Goal: Task Accomplishment & Management: Use online tool/utility

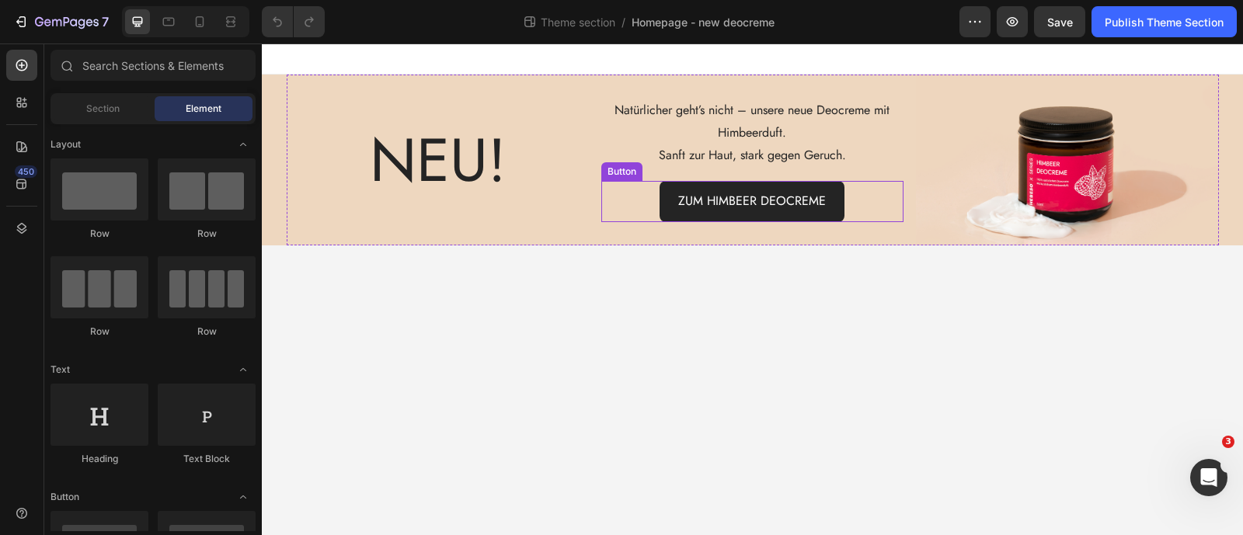
click at [668, 204] on link "ZUM HIMBEER DEOCREME" at bounding box center [752, 201] width 185 height 41
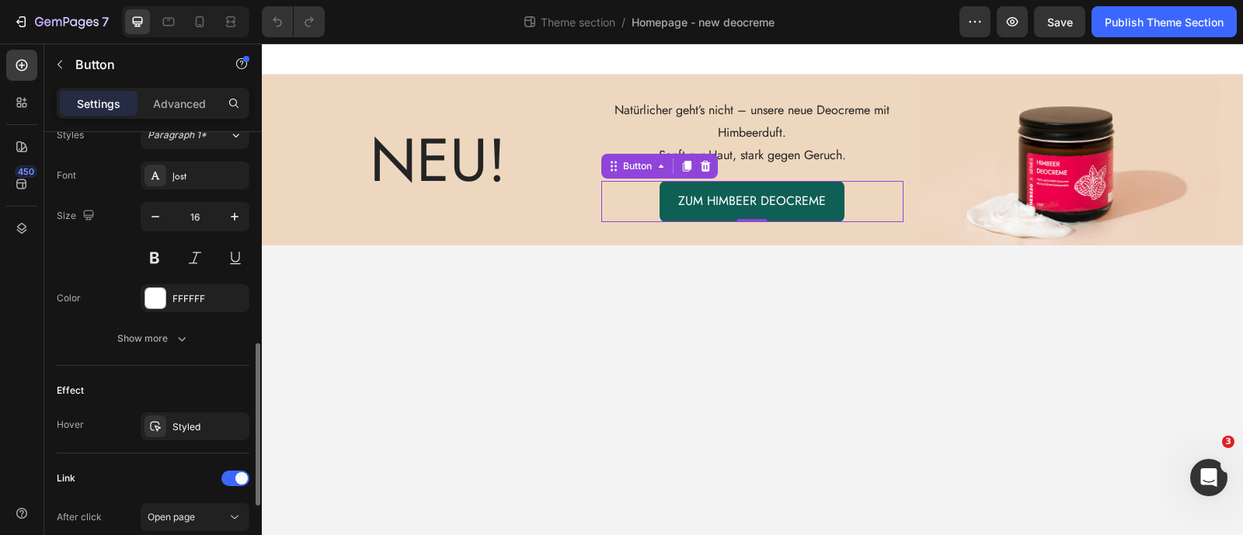
scroll to position [776, 0]
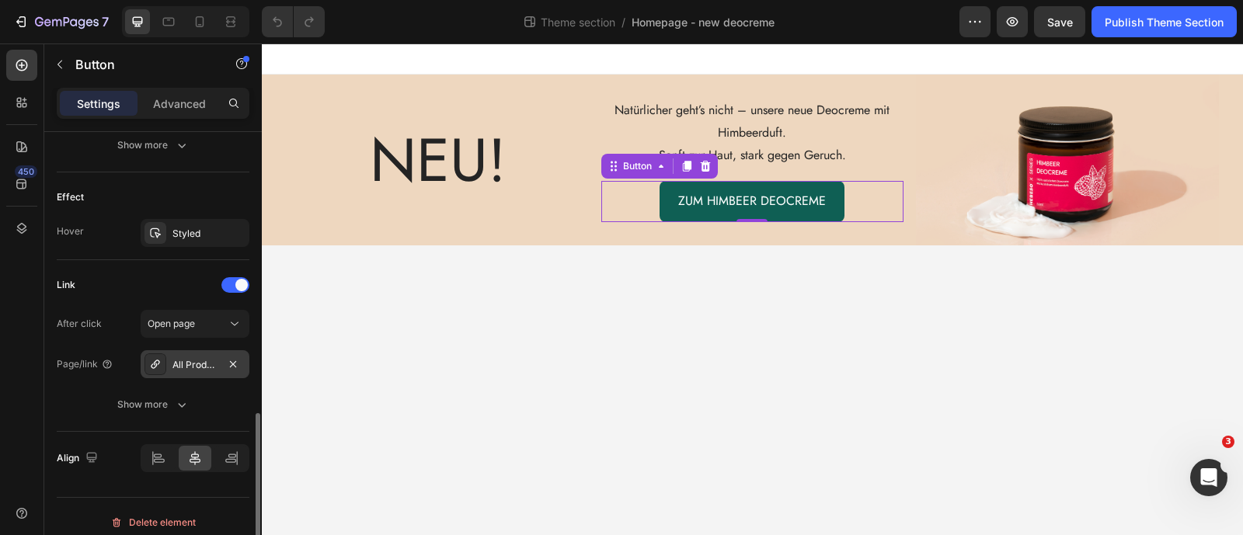
click at [188, 360] on div "All Products" at bounding box center [194, 365] width 45 height 14
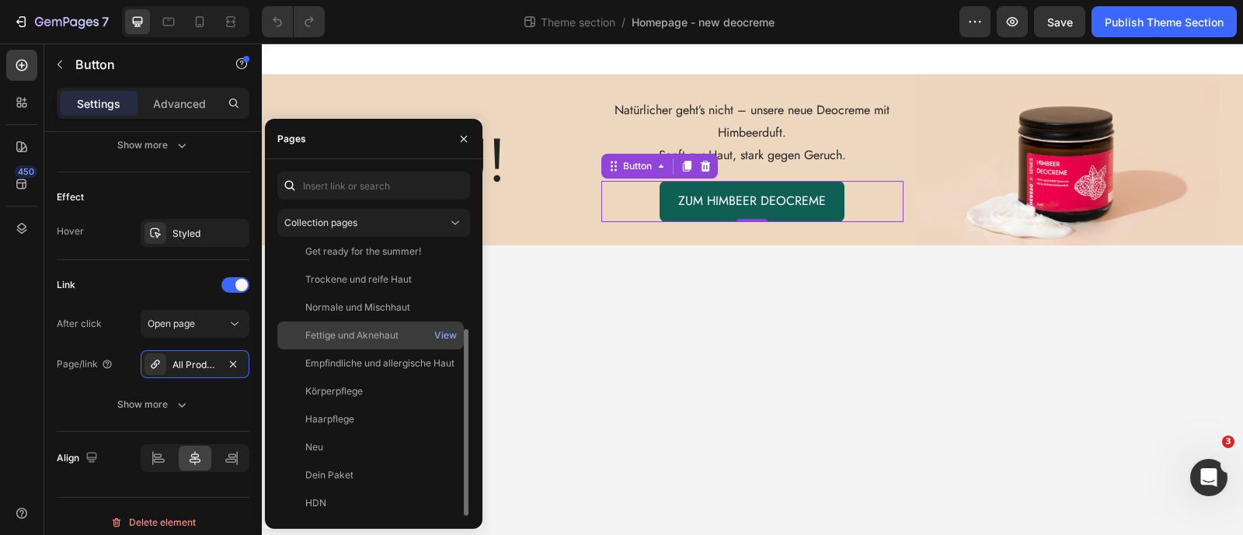
scroll to position [0, 0]
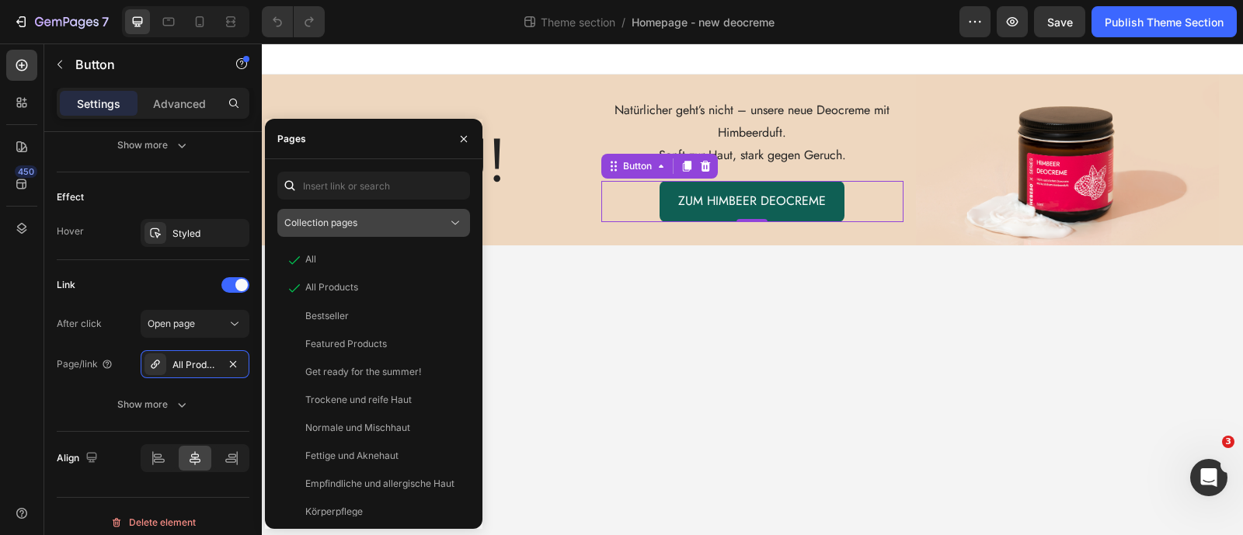
click at [411, 225] on div "Collection pages" at bounding box center [365, 223] width 163 height 14
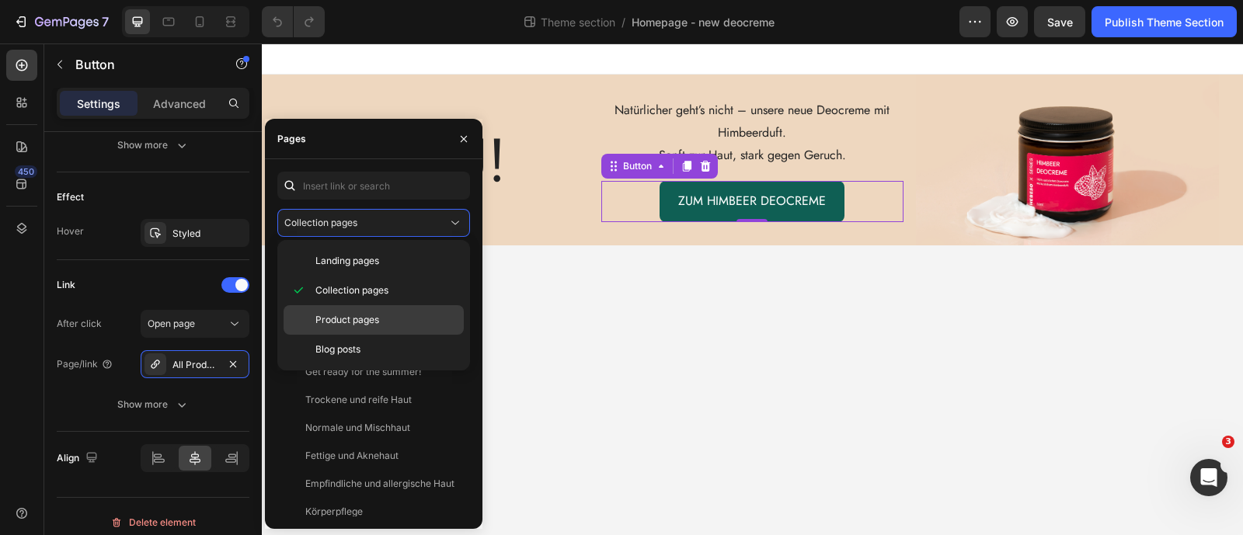
click at [392, 314] on p "Product pages" at bounding box center [385, 320] width 141 height 14
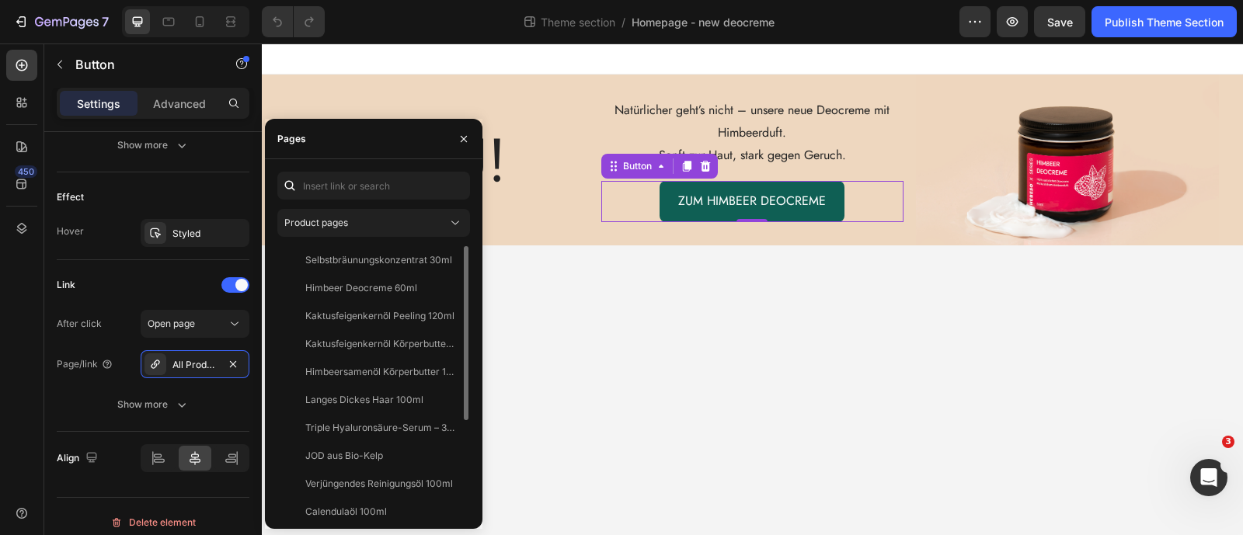
click at [390, 302] on div "Himbeer Deocreme 60ml View" at bounding box center [370, 316] width 186 height 28
click at [504, 289] on body "NEU! Text Block Natürlicher geht’s nicht – unsere neue Deocreme mit Himbeerduft…" at bounding box center [752, 290] width 981 height 492
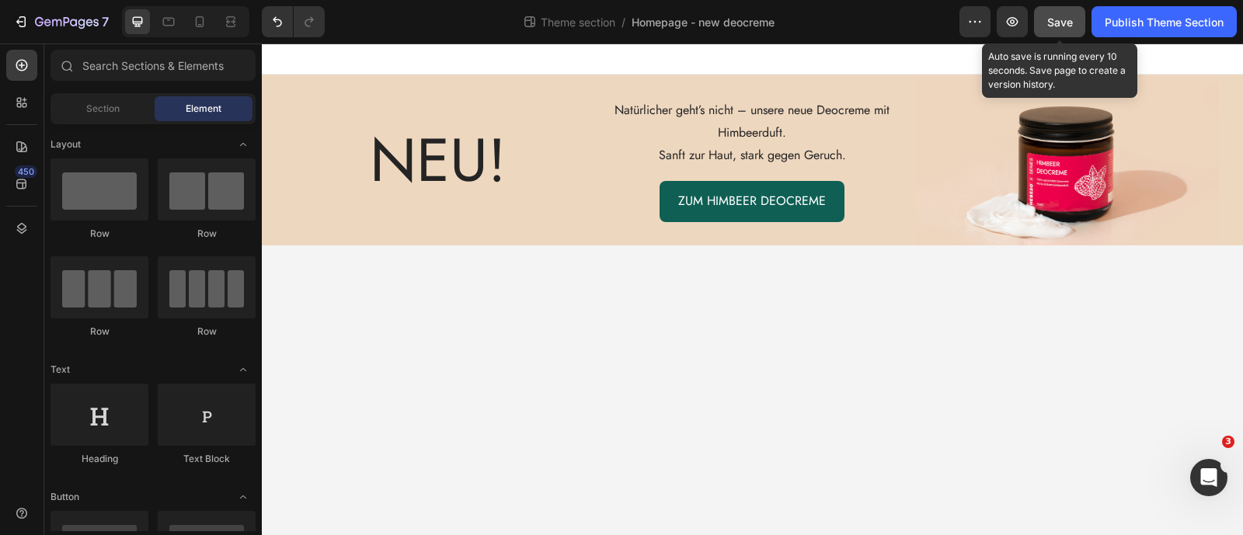
click at [1054, 12] on button "Save" at bounding box center [1059, 21] width 51 height 31
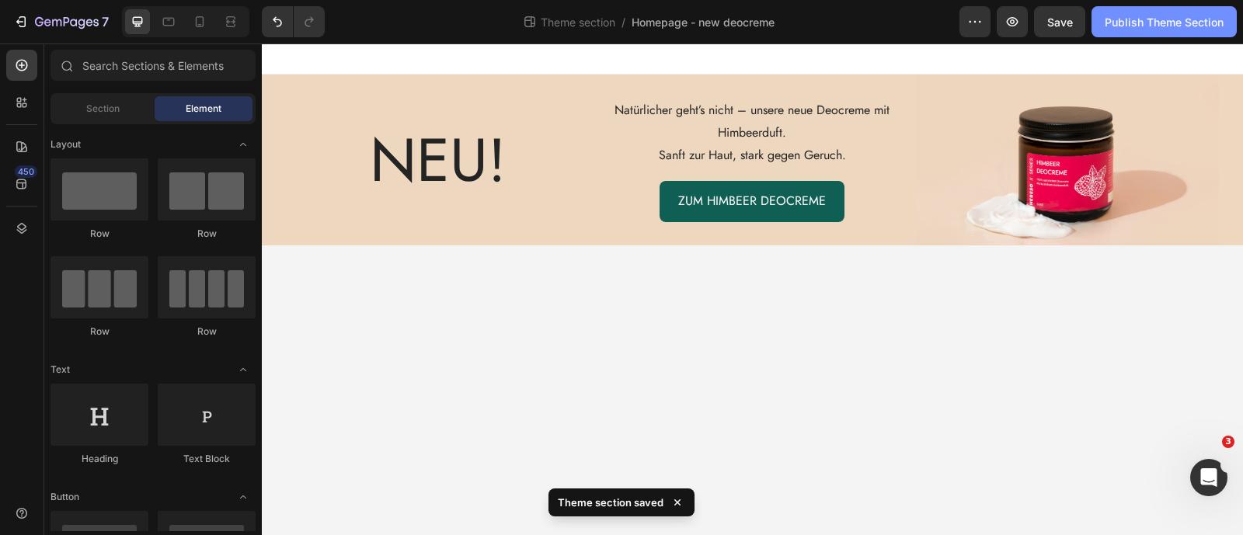
click at [1151, 12] on button "Publish Theme Section" at bounding box center [1163, 21] width 145 height 31
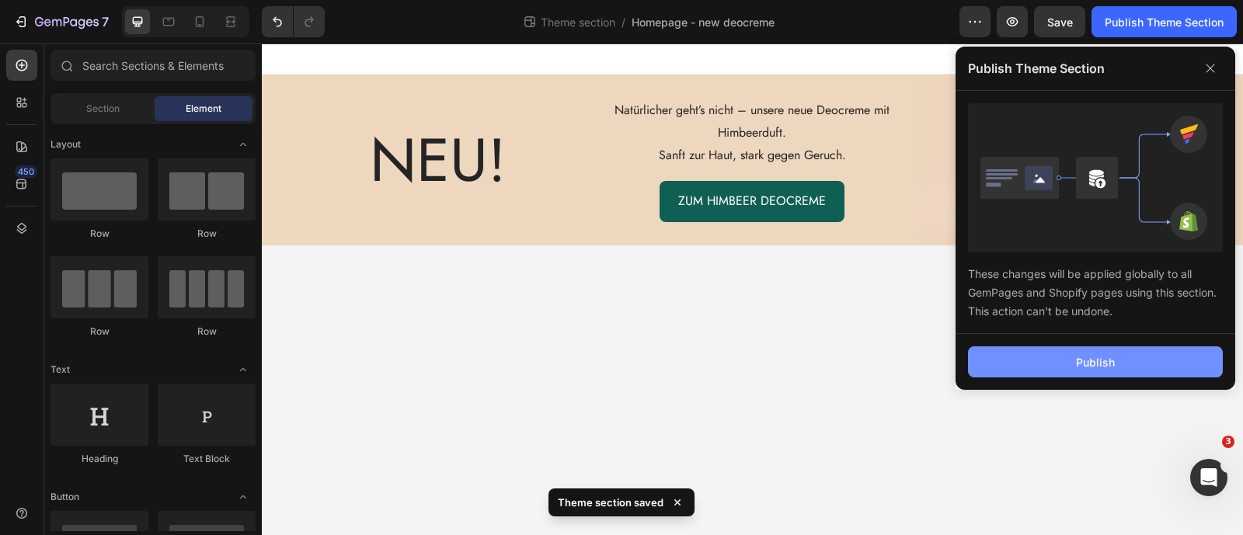
click at [1098, 366] on div "Publish" at bounding box center [1095, 362] width 39 height 16
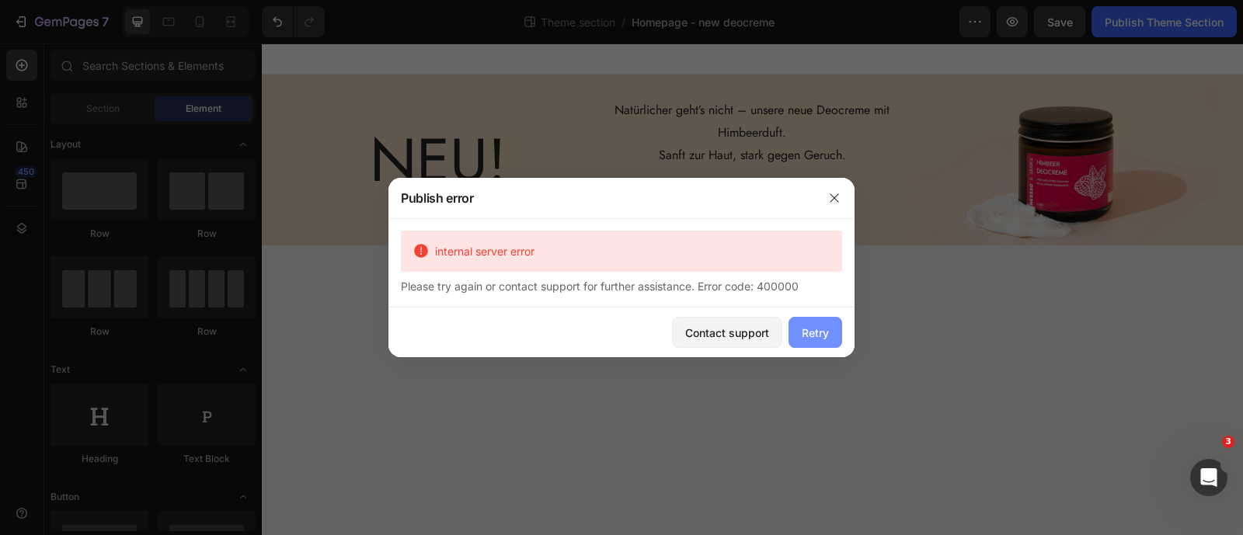
click at [825, 343] on button "Retry" at bounding box center [816, 332] width 54 height 31
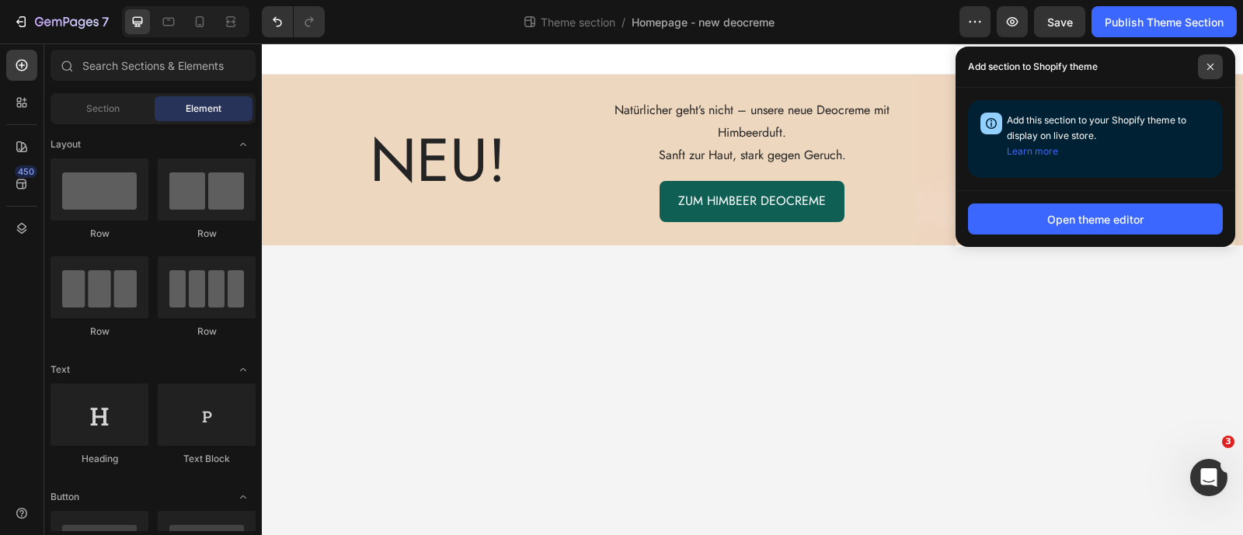
click at [1215, 63] on span at bounding box center [1210, 66] width 25 height 25
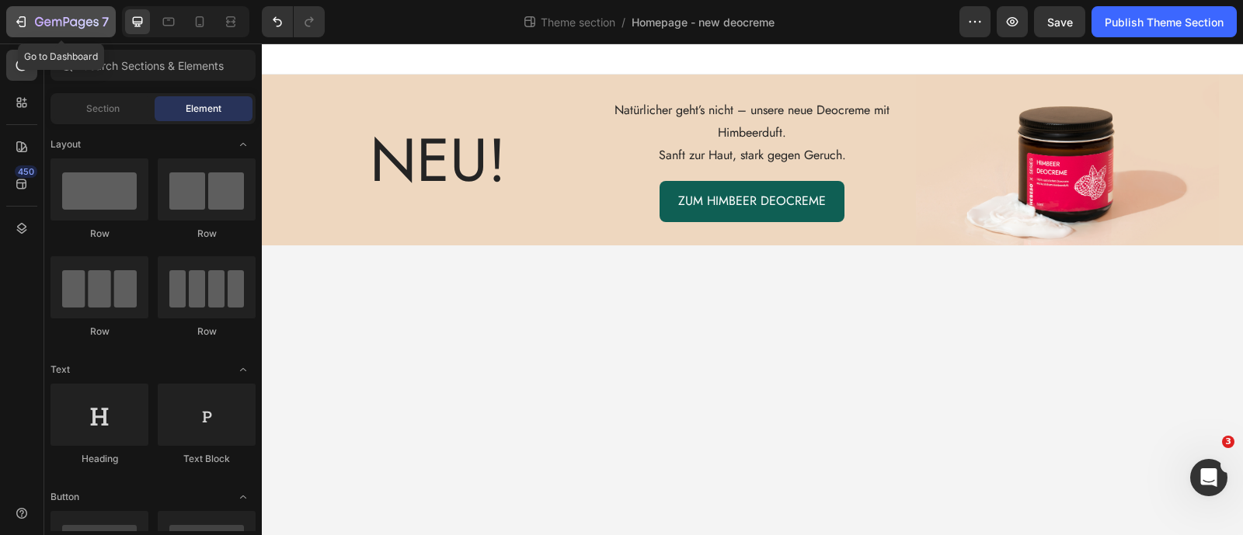
click at [10, 27] on button "7" at bounding box center [61, 21] width 110 height 31
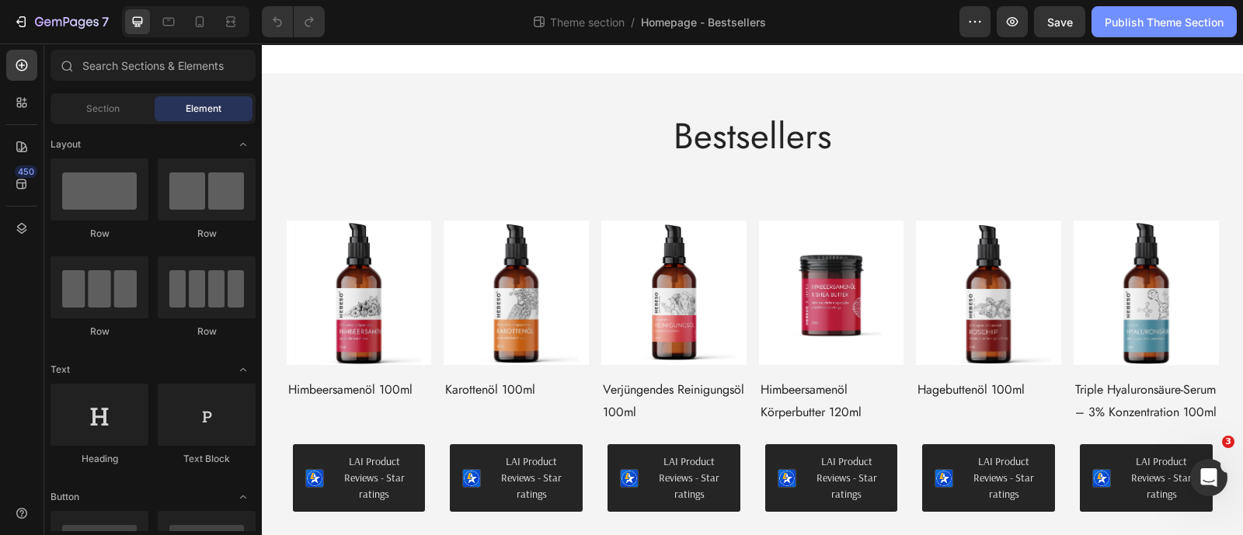
click at [1115, 23] on div "Publish Theme Section" at bounding box center [1164, 22] width 119 height 16
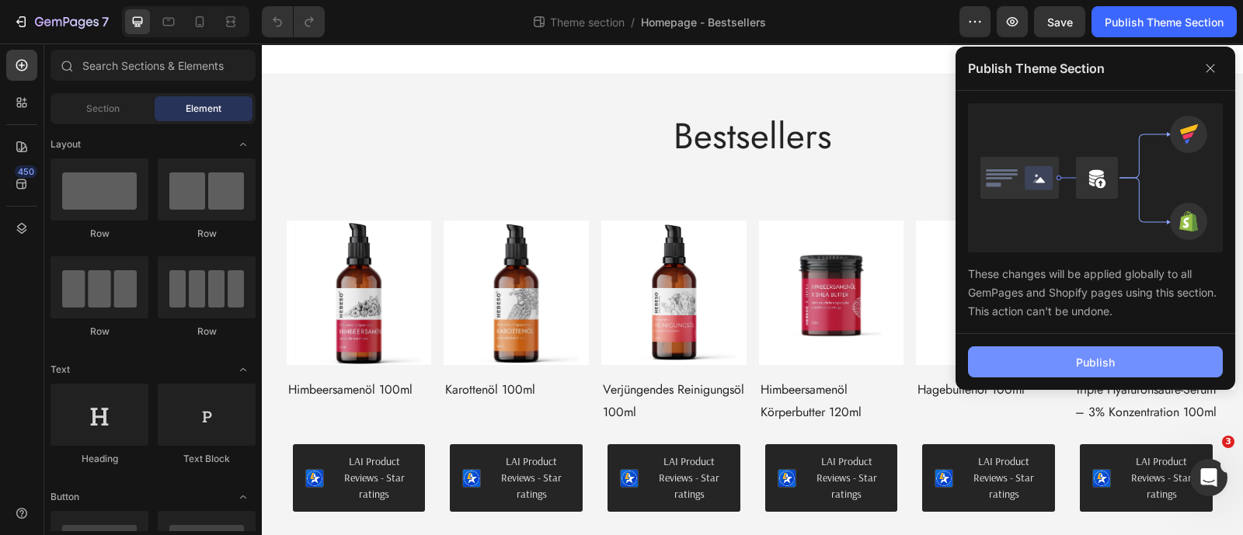
click at [1123, 361] on button "Publish" at bounding box center [1095, 361] width 255 height 31
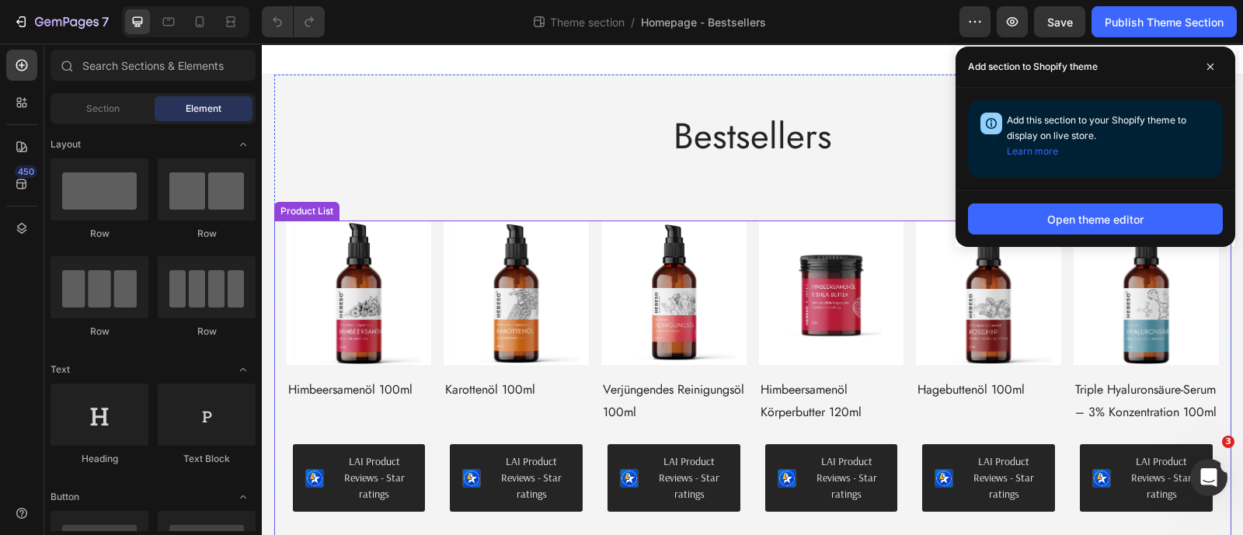
click at [433, 236] on div "Product Images Himbeersamenöl 100ml Product Title LAI Product Reviews - Star ra…" at bounding box center [753, 389] width 932 height 336
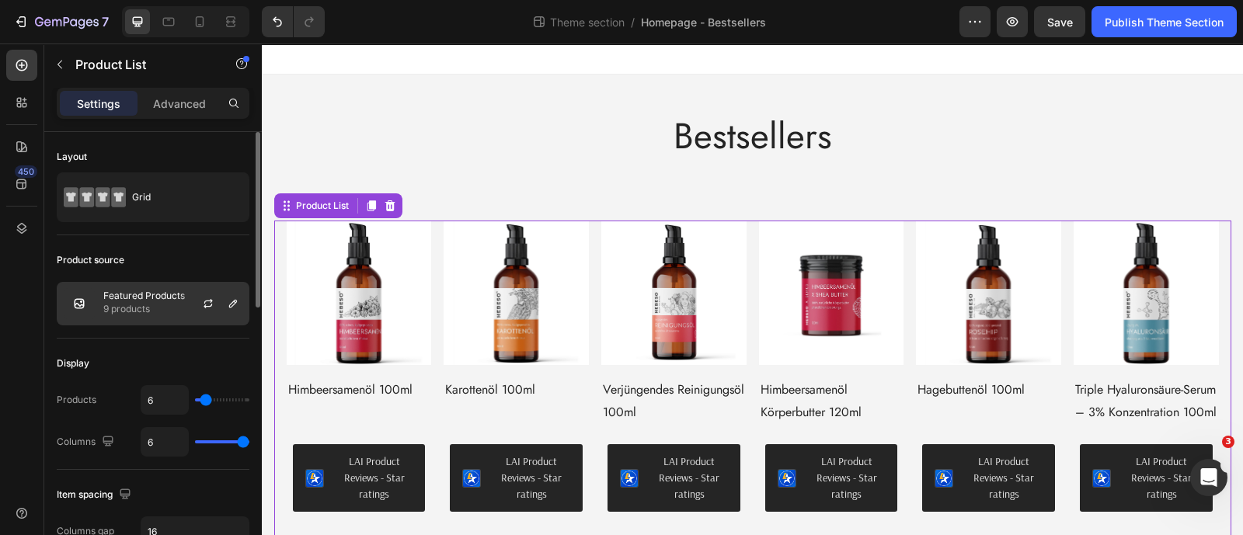
click at [162, 307] on p "9 products" at bounding box center [144, 309] width 82 height 16
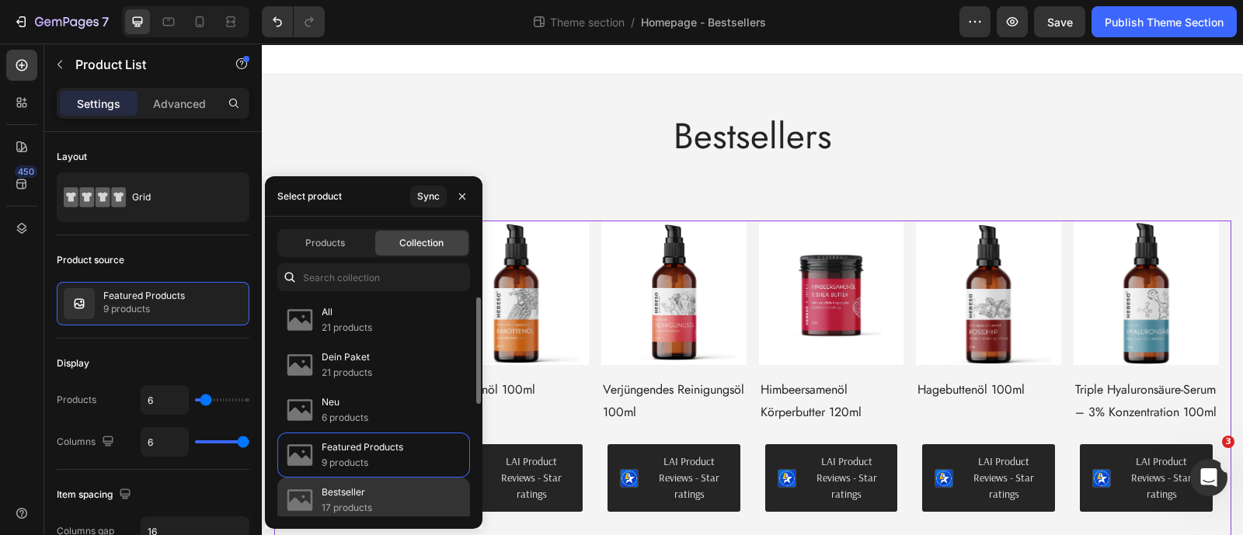
click at [373, 523] on div "Bestseller 17 products" at bounding box center [373, 545] width 193 height 45
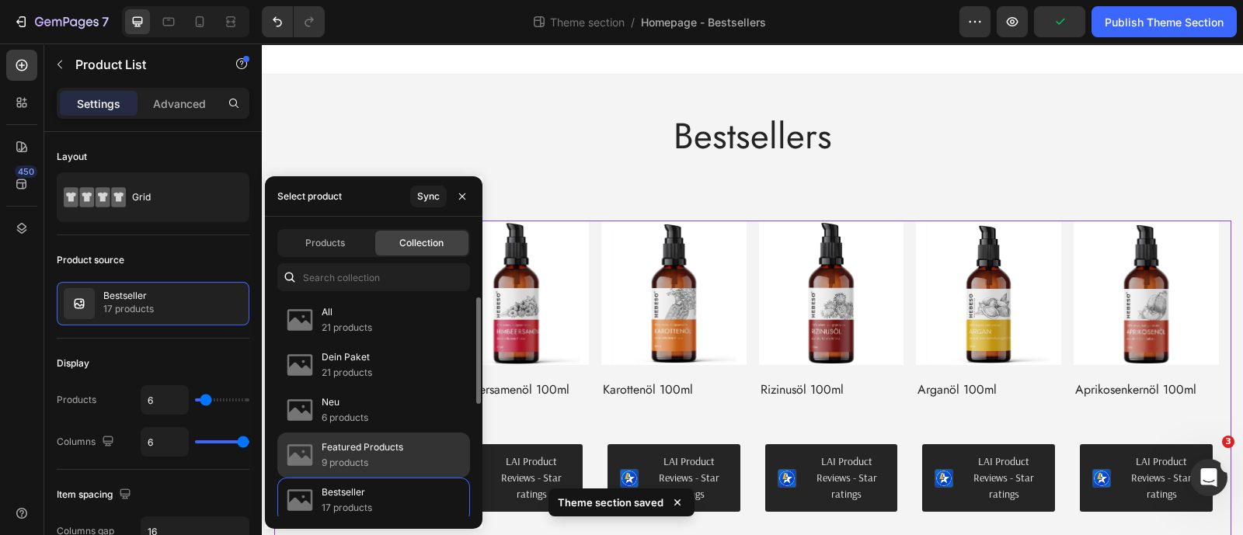
click at [369, 451] on p "Featured Products" at bounding box center [363, 448] width 82 height 16
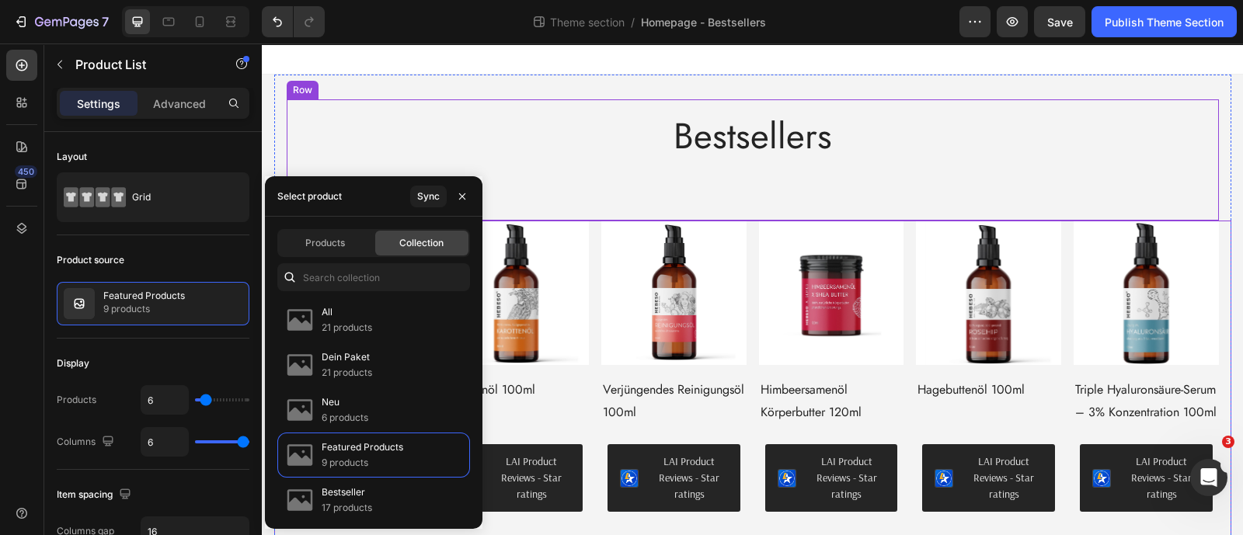
click at [519, 179] on div "Bestsellers Heading" at bounding box center [752, 160] width 907 height 96
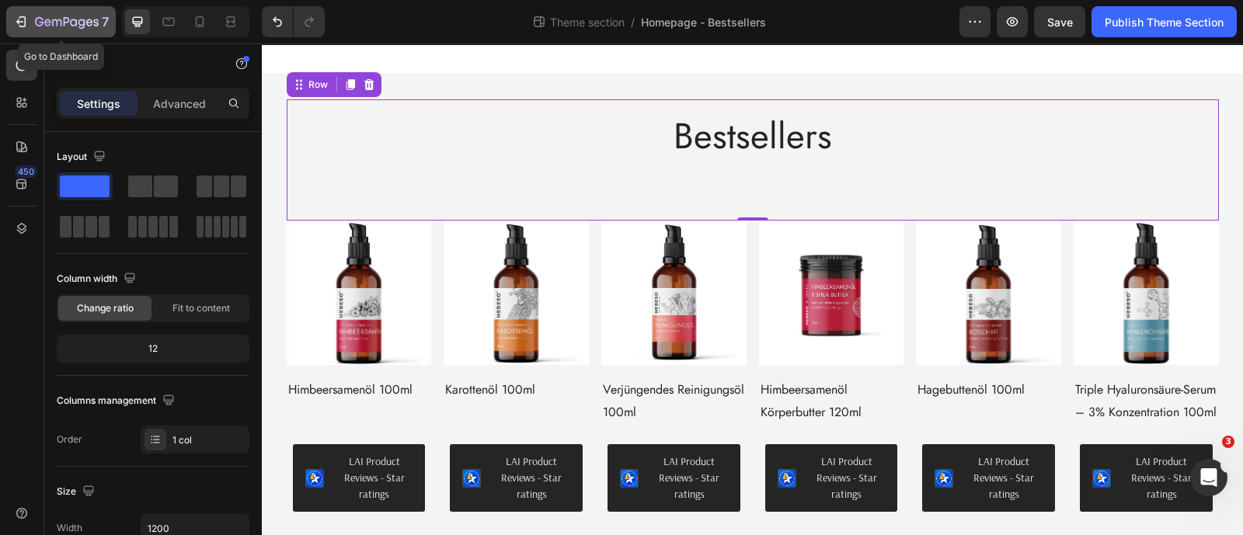
click at [37, 23] on icon "button" at bounding box center [67, 22] width 64 height 13
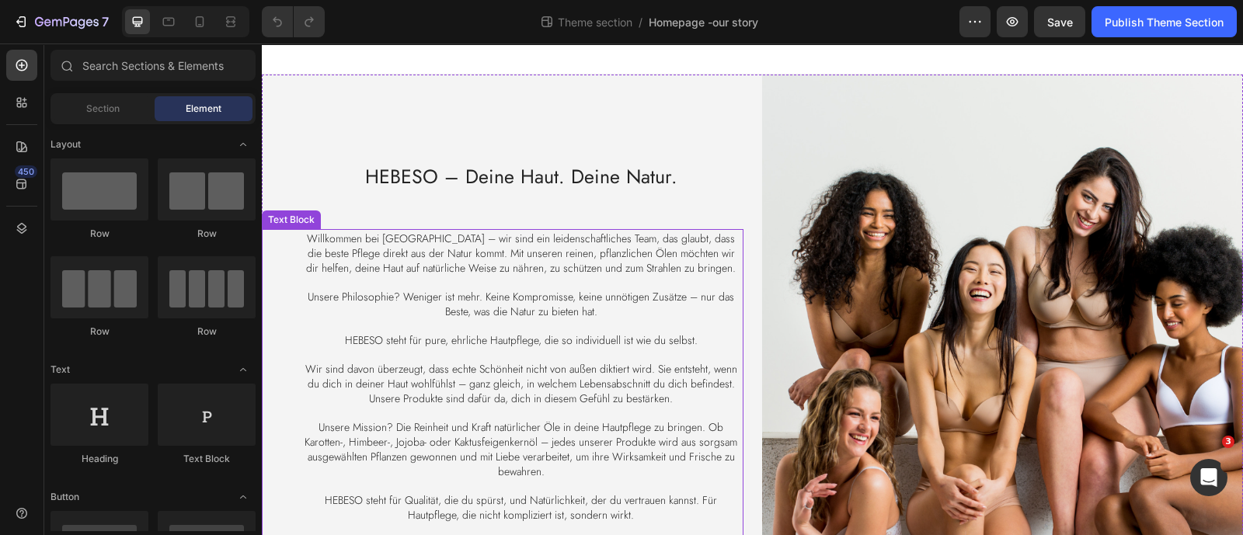
click at [431, 275] on p at bounding box center [521, 282] width 441 height 14
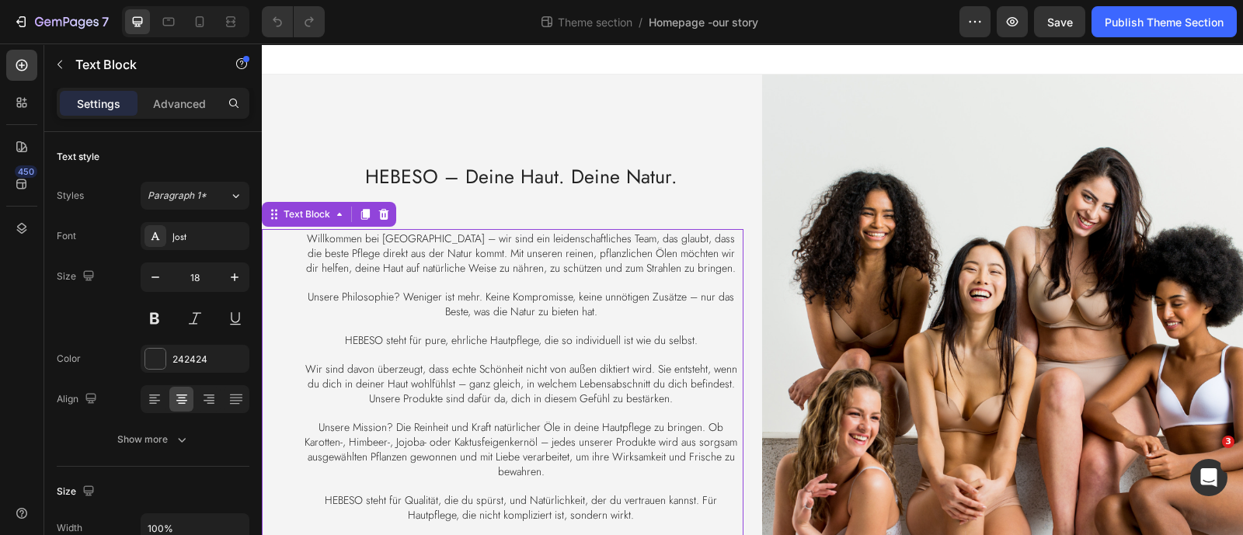
click at [414, 246] on span "Willkommen bei HEBESO – wir sind ein leidenschaftliches Team, das glaubt, dass …" at bounding box center [521, 253] width 430 height 45
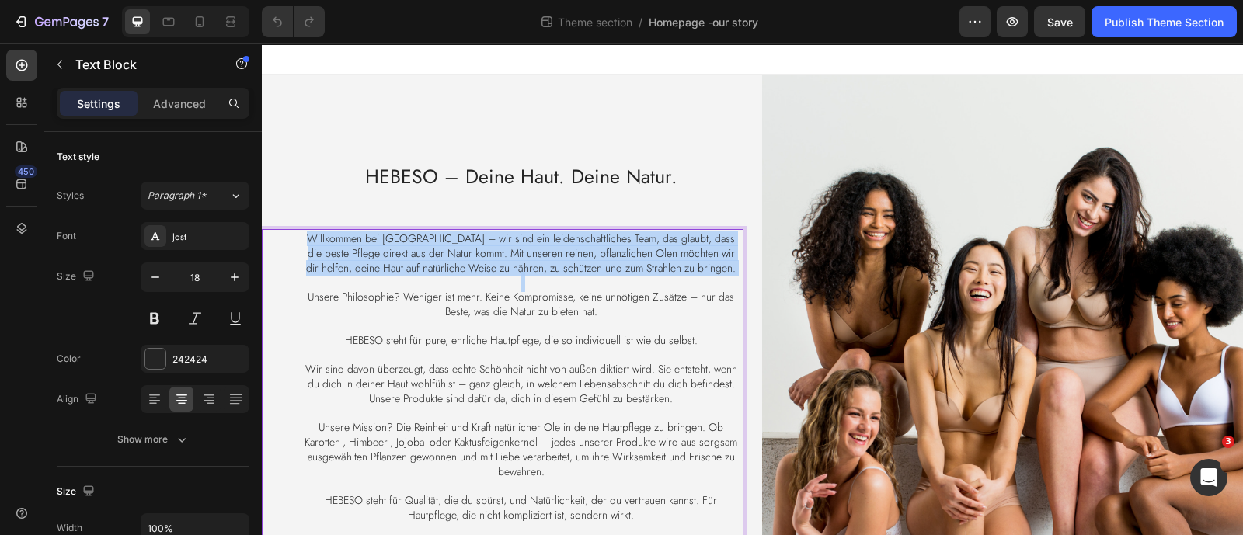
click at [414, 246] on span "Willkommen bei HEBESO – wir sind ein leidenschaftliches Team, das glaubt, dass …" at bounding box center [521, 253] width 430 height 45
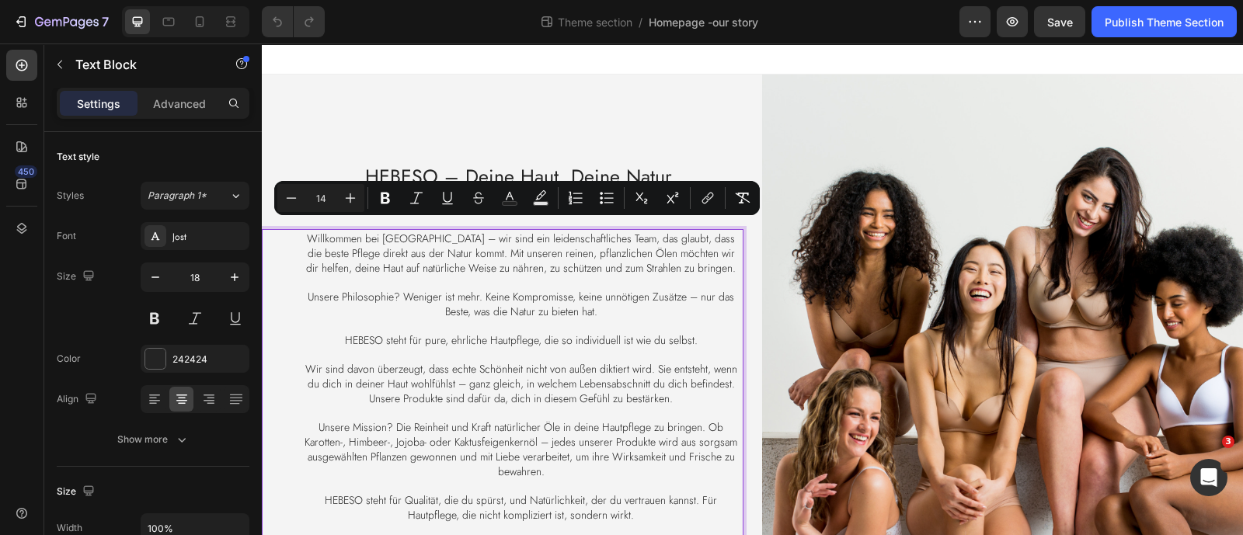
click at [388, 291] on span "Unsere Philosophie? Weniger ist mehr. Keine Kompromisse, keine unnötigen Zusätz…" at bounding box center [521, 304] width 426 height 30
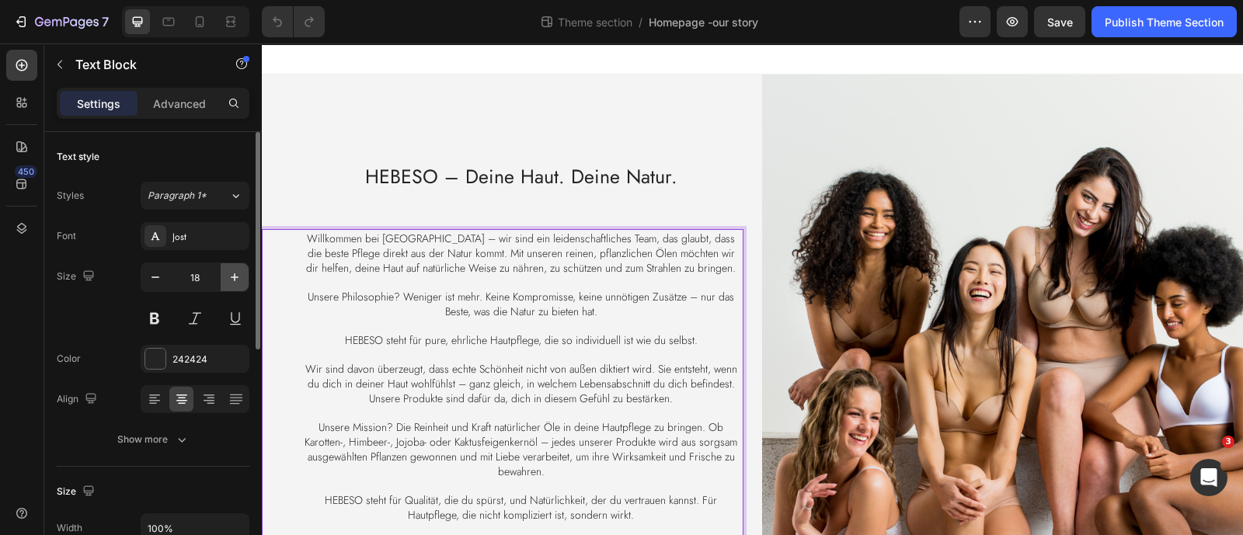
click at [222, 282] on button "button" at bounding box center [235, 277] width 28 height 28
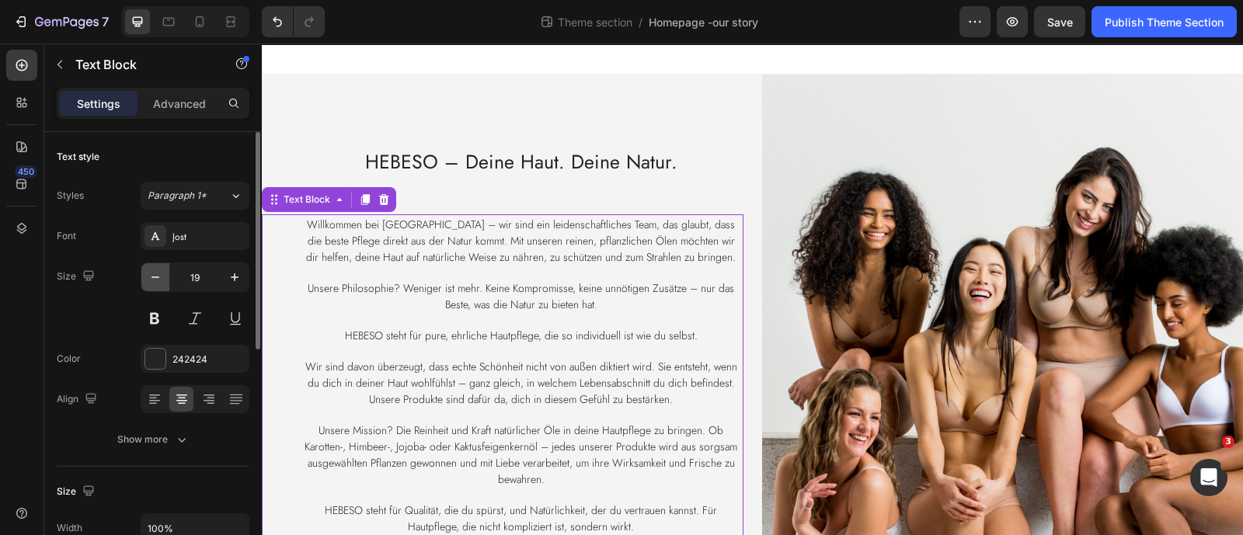
click at [162, 282] on icon "button" at bounding box center [156, 278] width 16 height 16
type input "18"
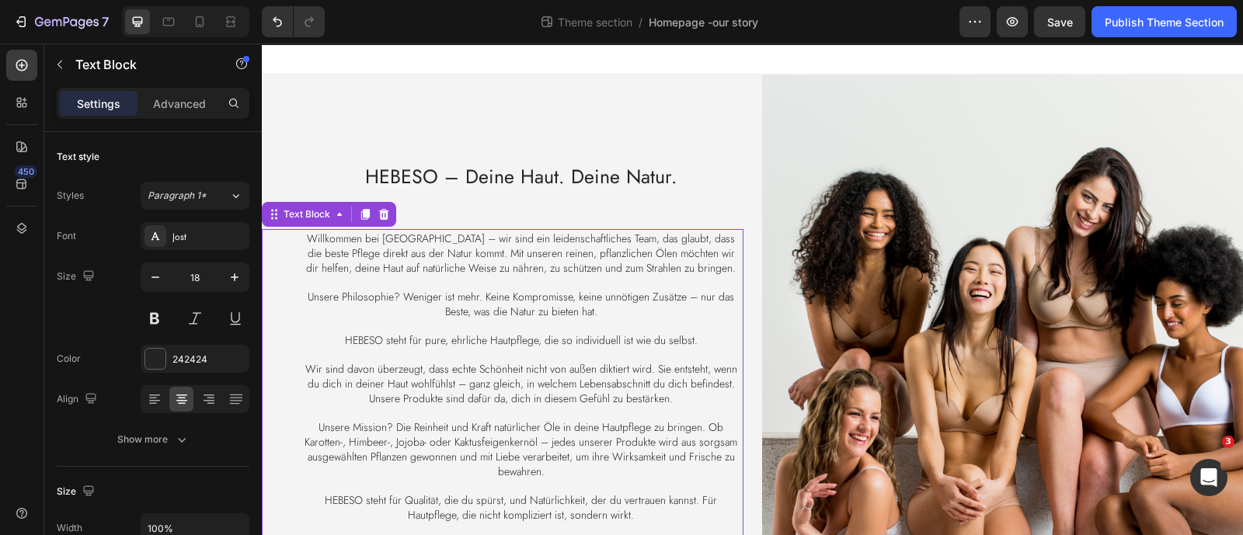
click at [334, 260] on span "Willkommen bei HEBESO – wir sind ein leidenschaftliches Team, das glaubt, dass …" at bounding box center [521, 253] width 430 height 45
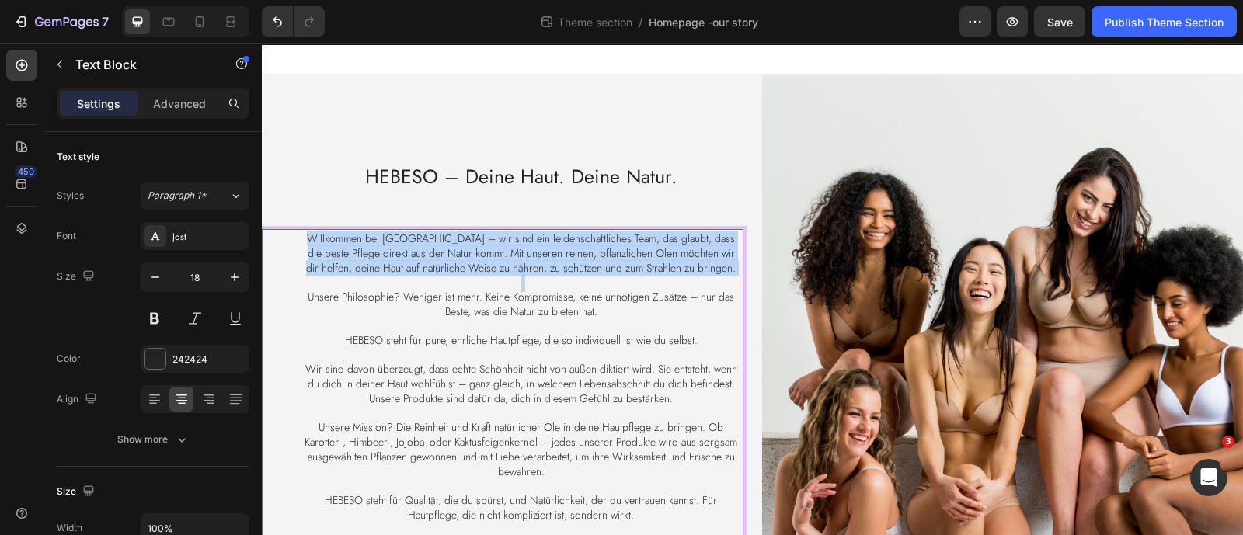
click at [334, 260] on span "Willkommen bei HEBESO – wir sind ein leidenschaftliches Team, das glaubt, dass …" at bounding box center [521, 253] width 430 height 45
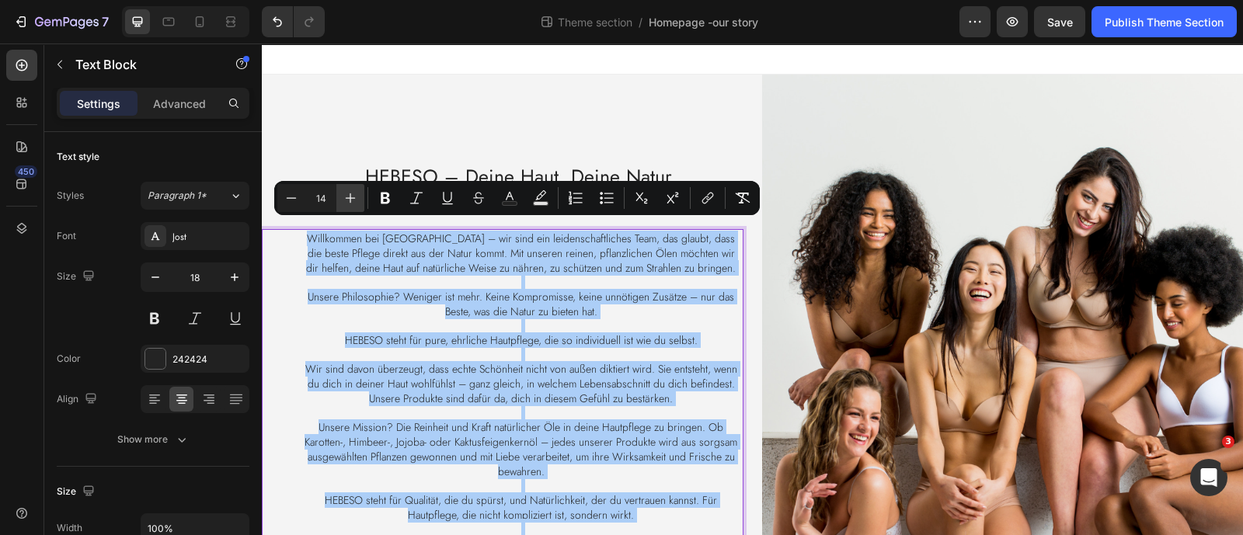
click at [349, 202] on icon "Editor contextual toolbar" at bounding box center [351, 198] width 16 height 16
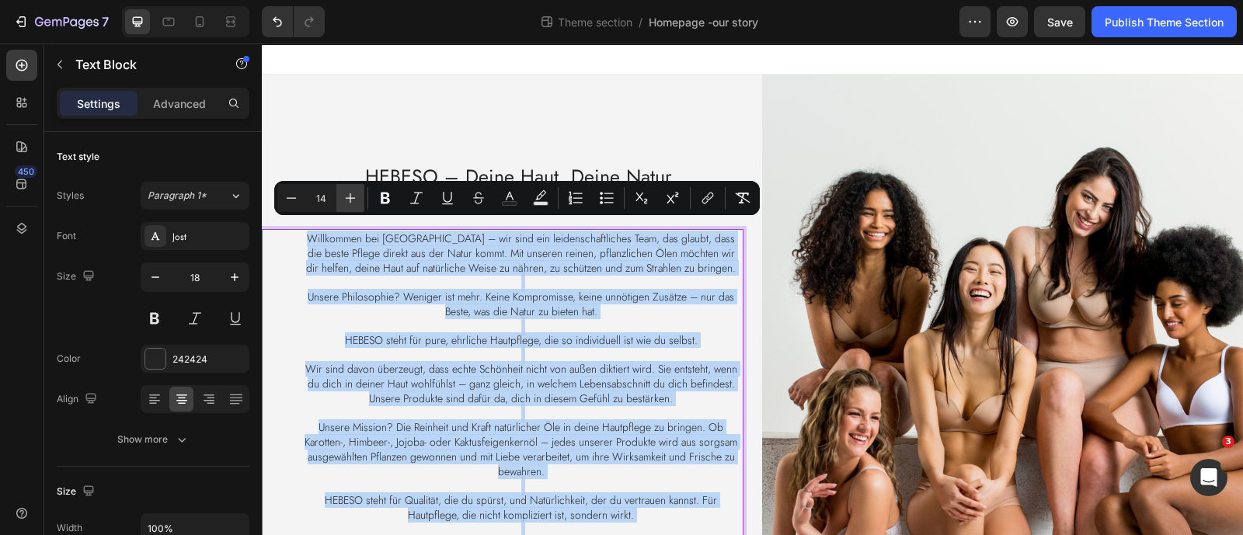
type input "15"
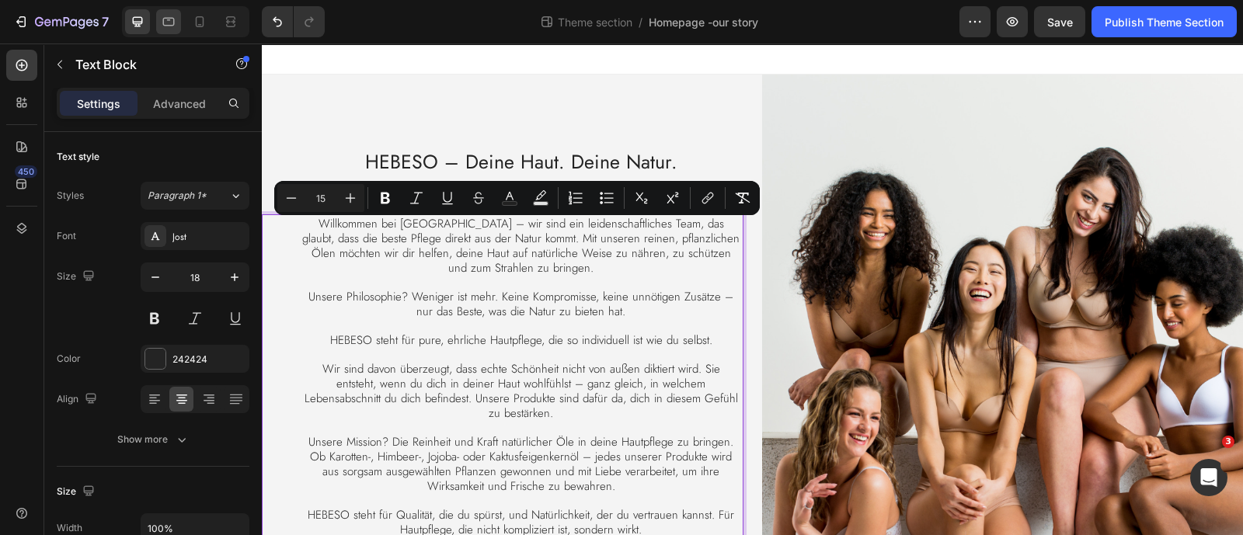
click at [171, 18] on icon at bounding box center [169, 22] width 12 height 9
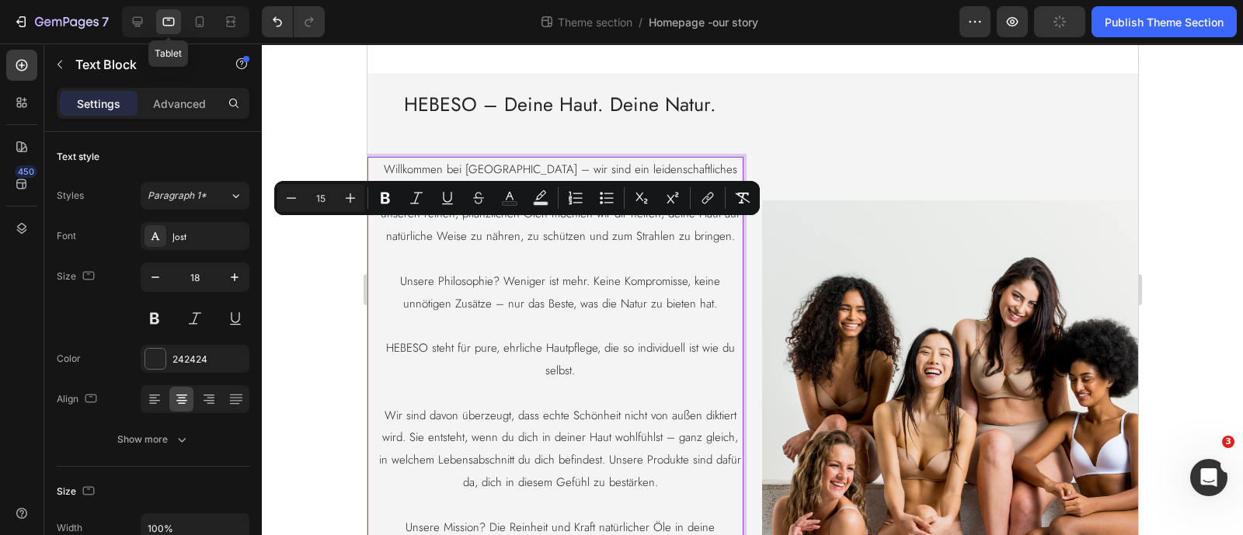
type input "16"
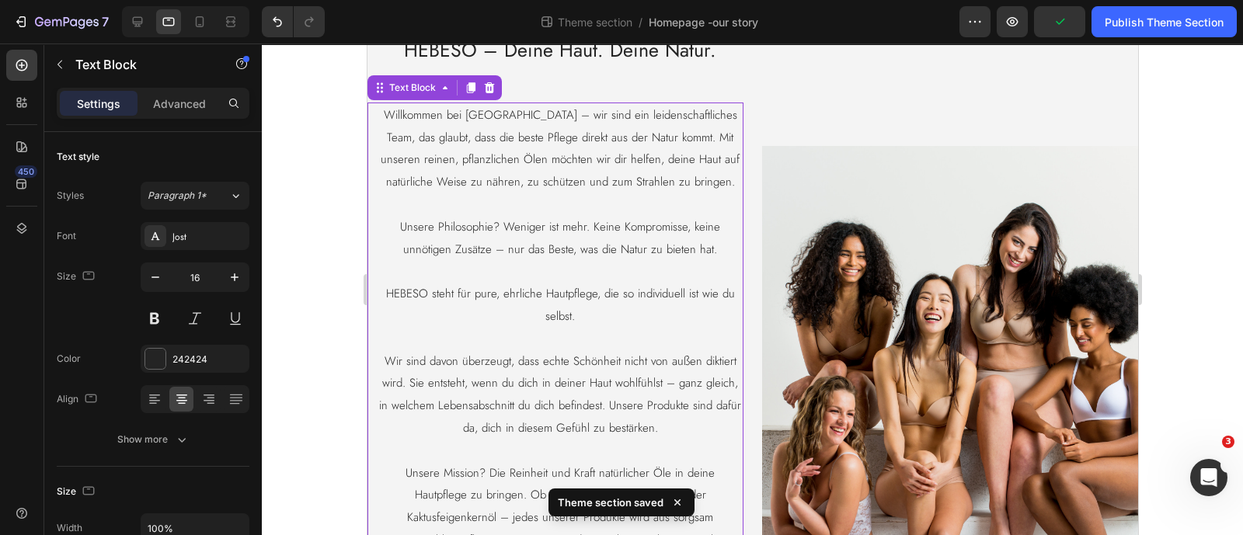
scroll to position [58, 0]
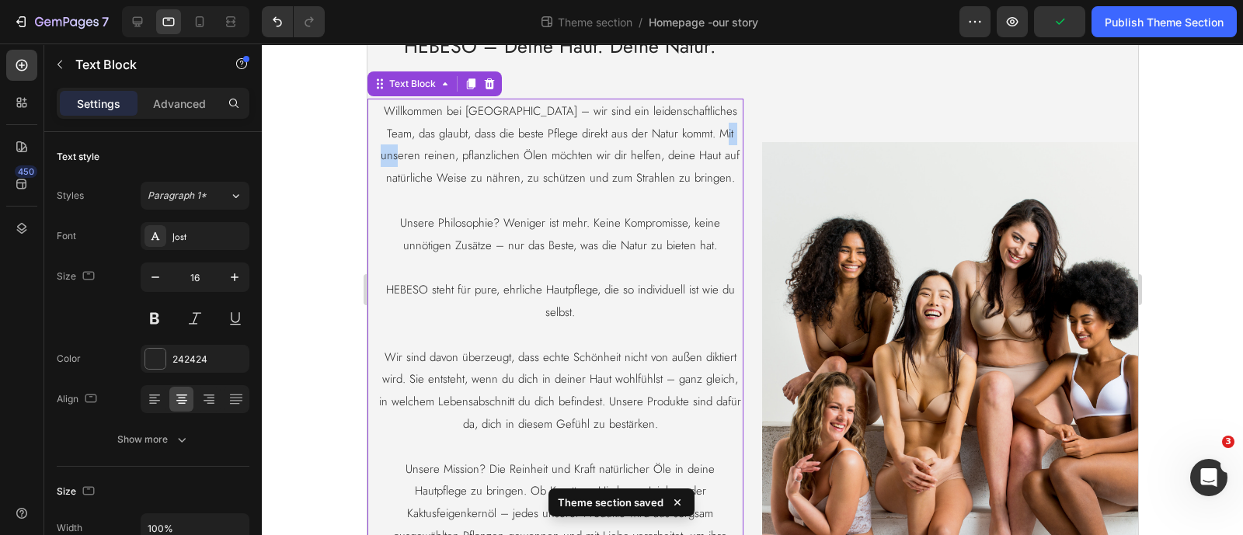
click at [419, 153] on span "Willkommen bei HEBESO – wir sind ein leidenschaftliches Team, das glaubt, dass …" at bounding box center [559, 145] width 359 height 84
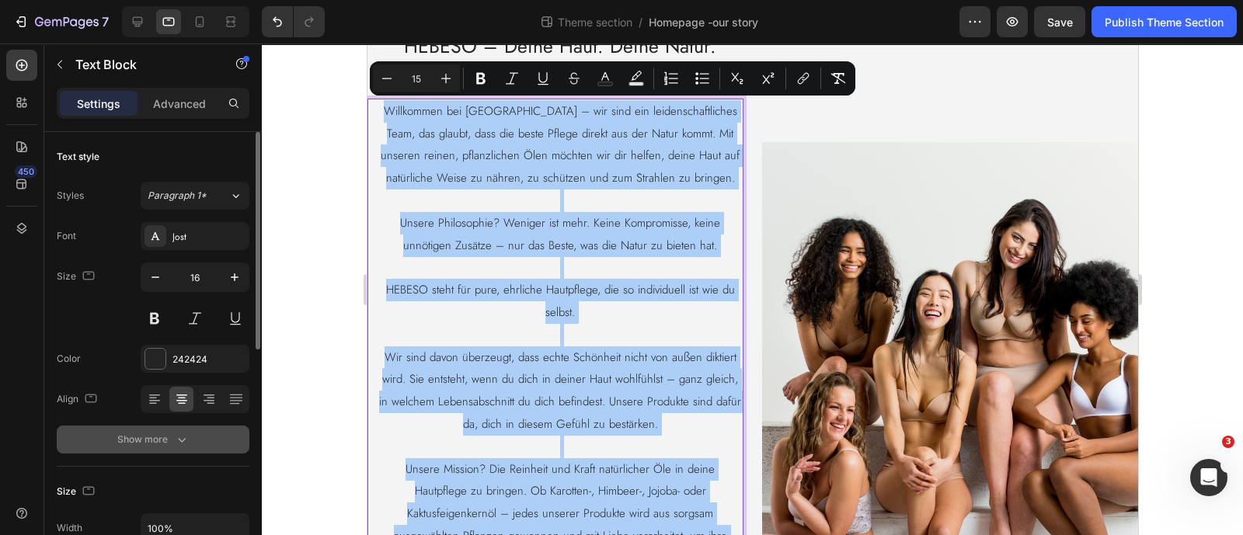
click at [176, 440] on icon "button" at bounding box center [182, 440] width 16 height 16
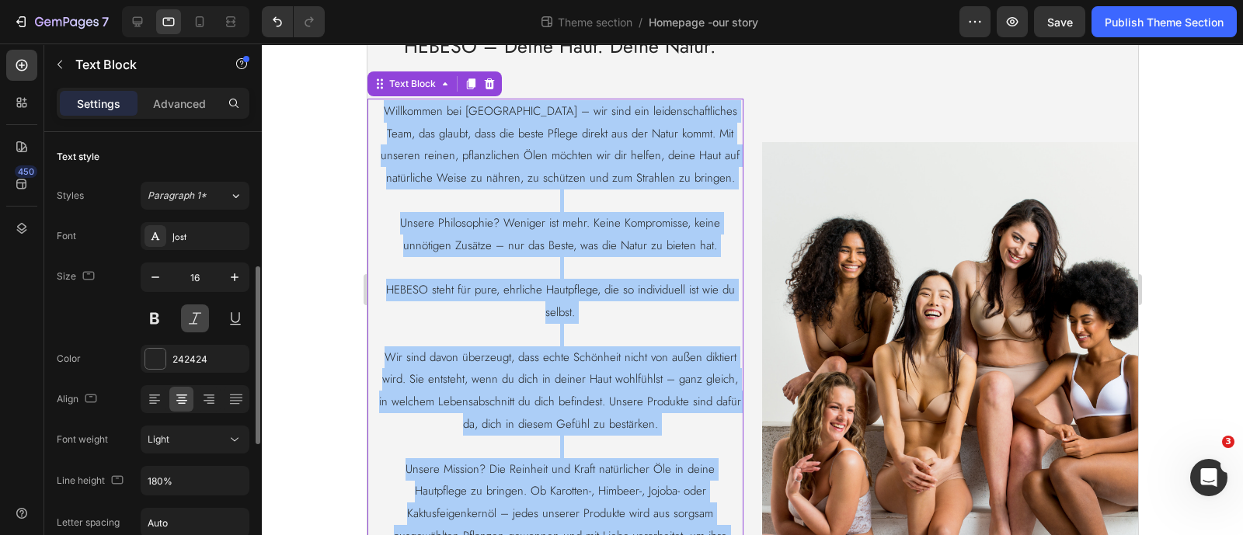
scroll to position [96, 0]
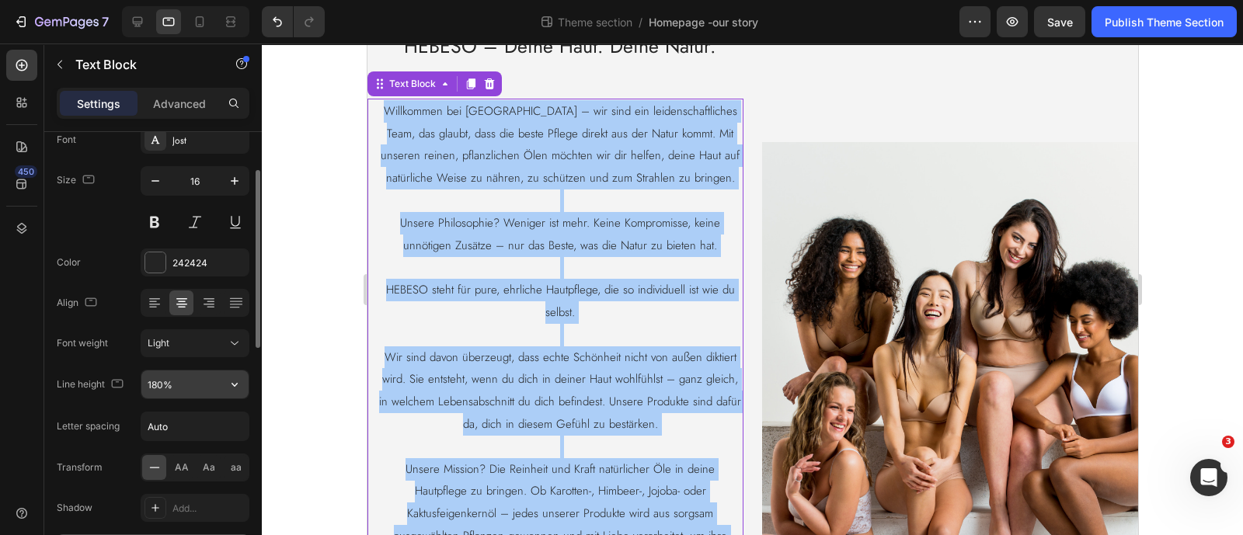
click at [179, 388] on input "180%" at bounding box center [194, 385] width 107 height 28
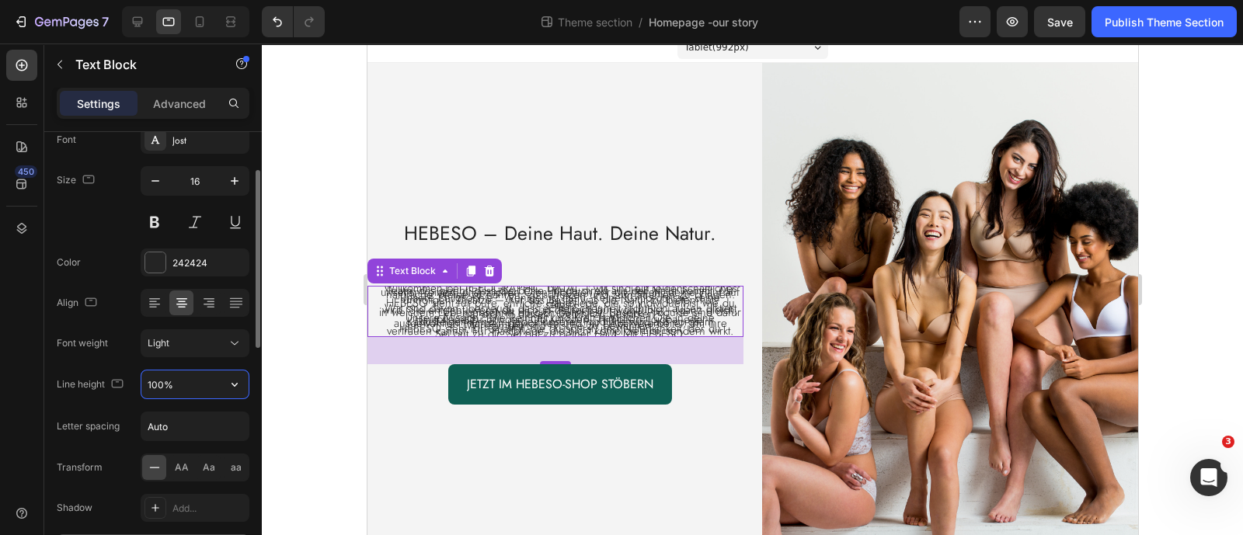
scroll to position [28, 0]
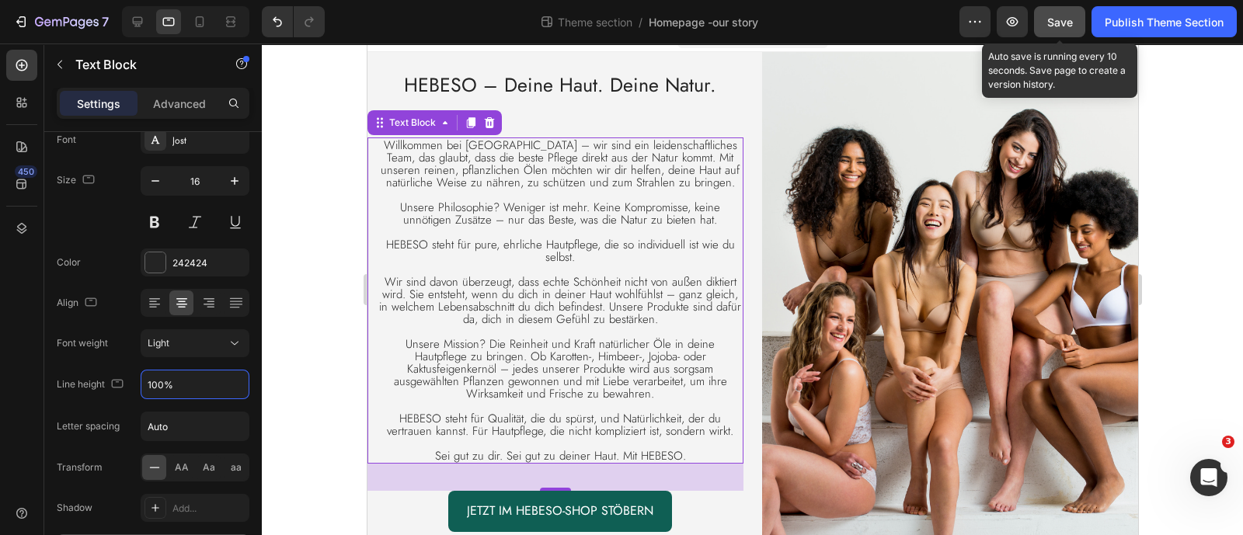
type input "100%"
click at [1058, 29] on div "Save" at bounding box center [1060, 22] width 26 height 16
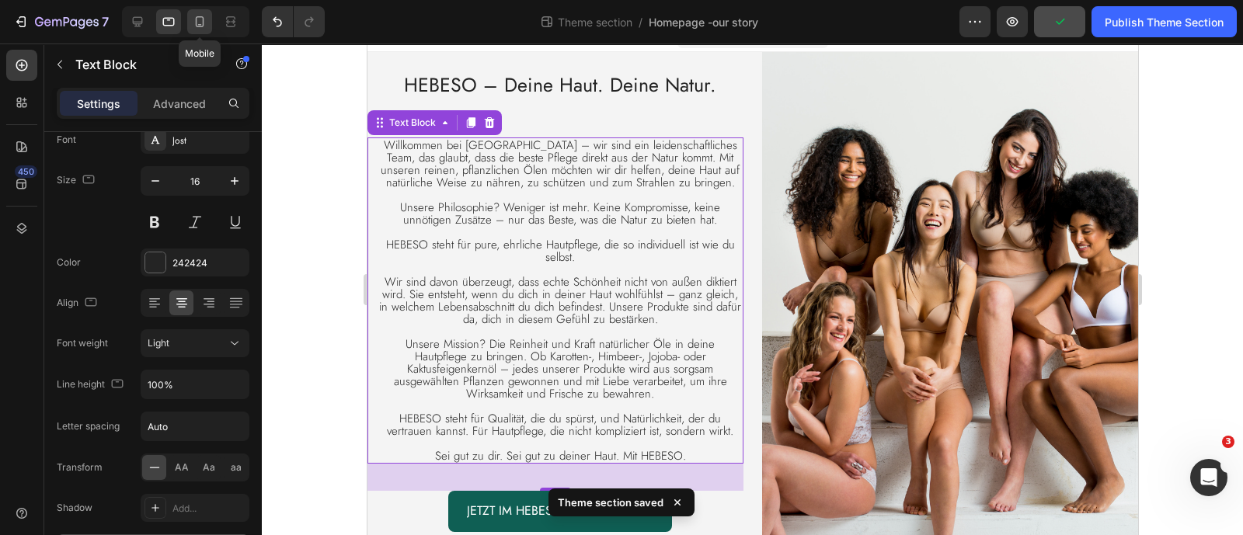
click at [199, 23] on icon at bounding box center [200, 22] width 16 height 16
type input "18"
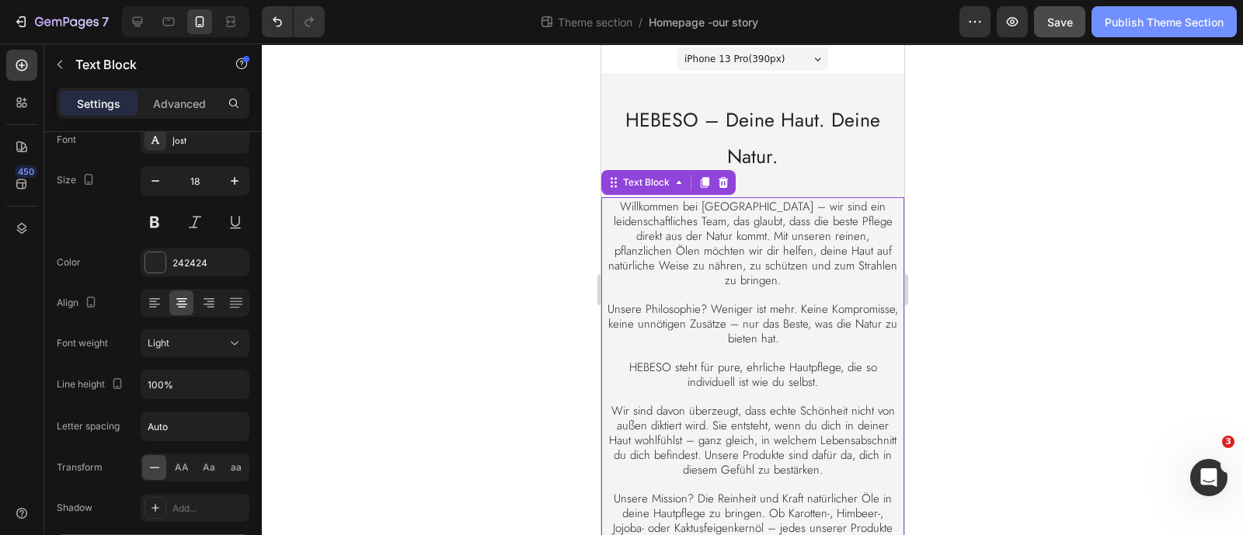
click at [1147, 19] on div "Publish Theme Section" at bounding box center [1164, 22] width 119 height 16
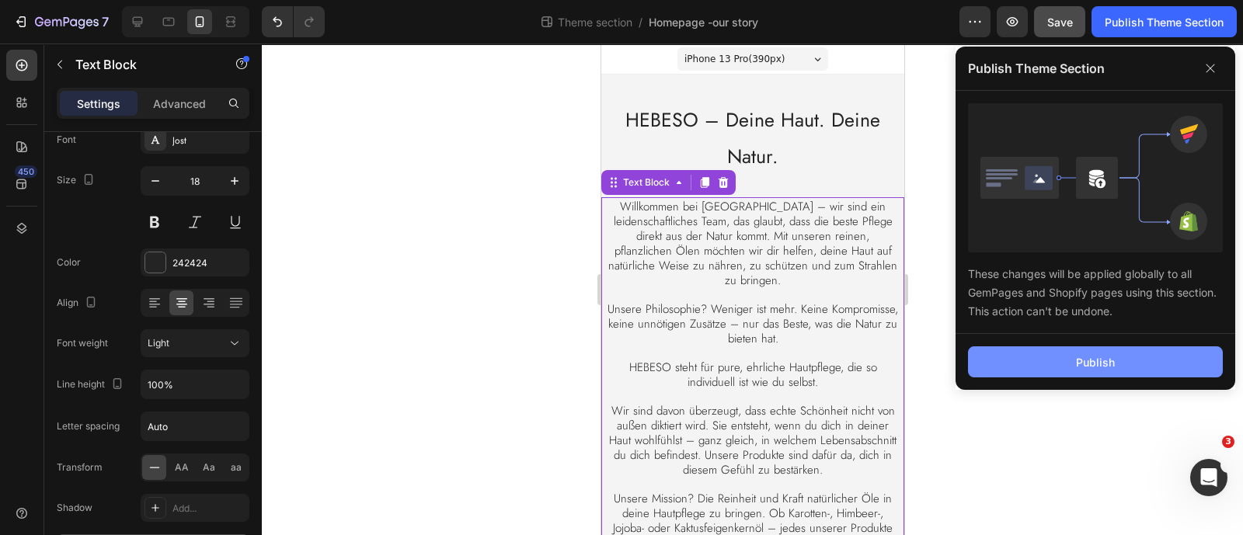
click at [1050, 364] on button "Publish" at bounding box center [1095, 361] width 255 height 31
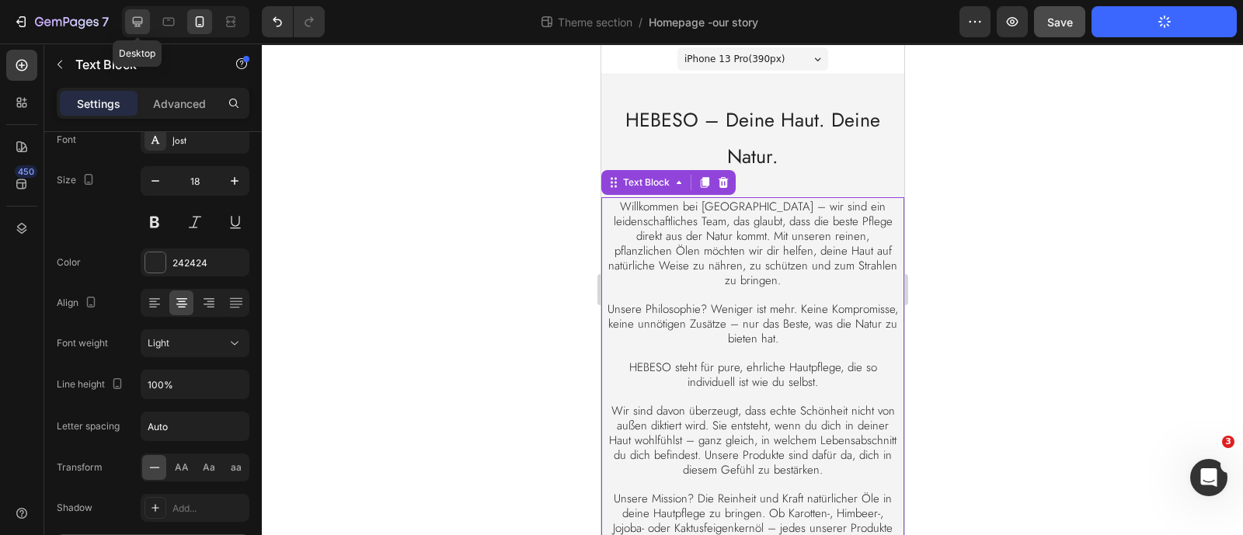
click at [137, 24] on icon at bounding box center [138, 22] width 10 height 10
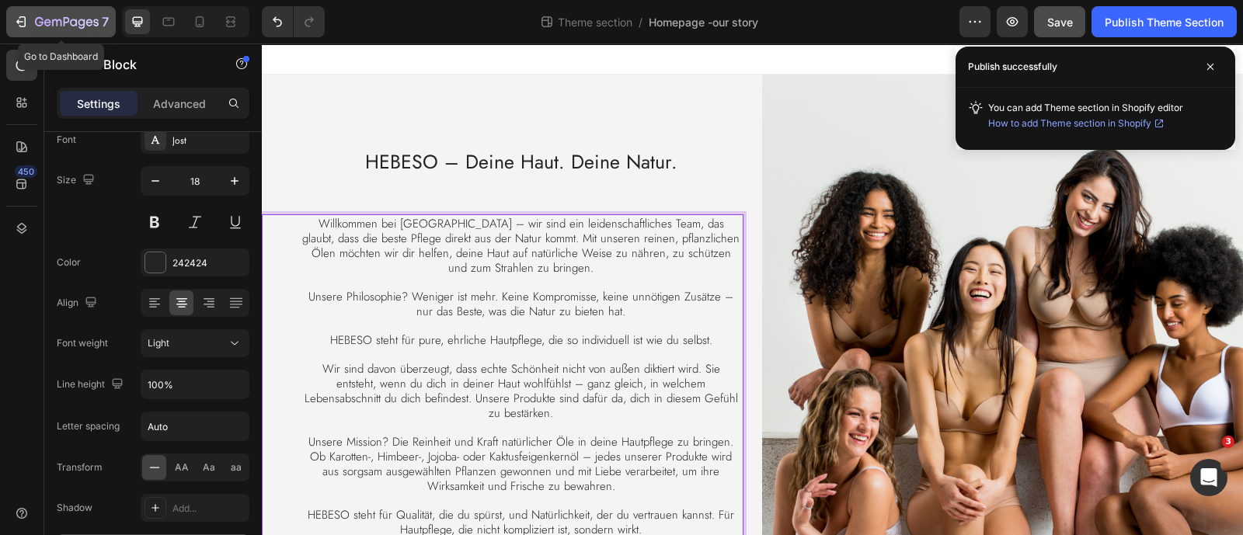
click at [13, 17] on icon "button" at bounding box center [21, 22] width 16 height 16
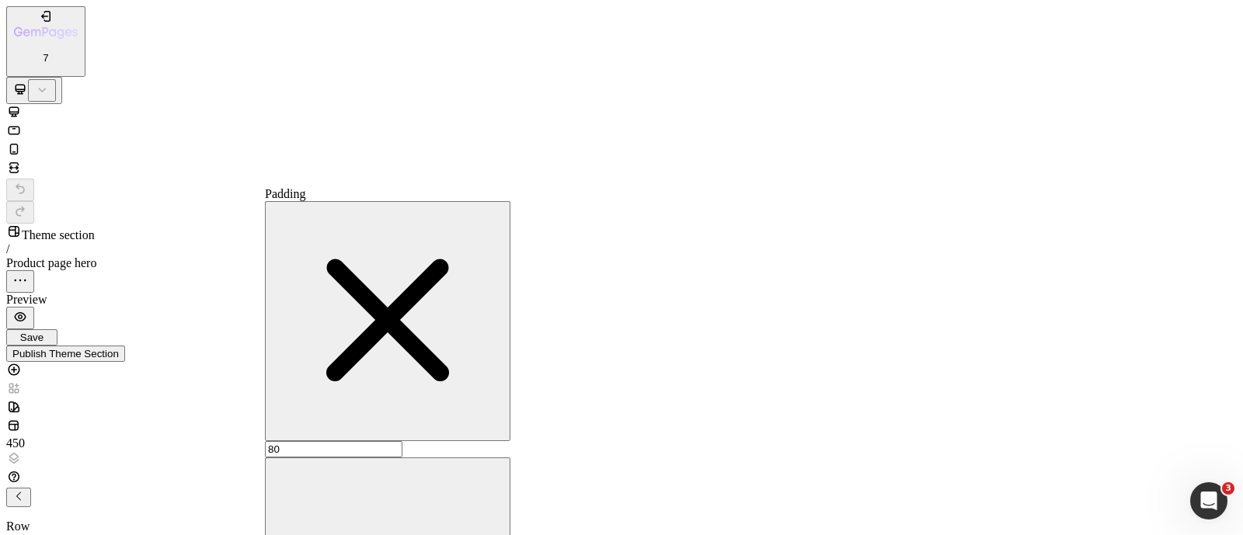
click at [369, 441] on input "80" at bounding box center [334, 449] width 138 height 16
type input "0"
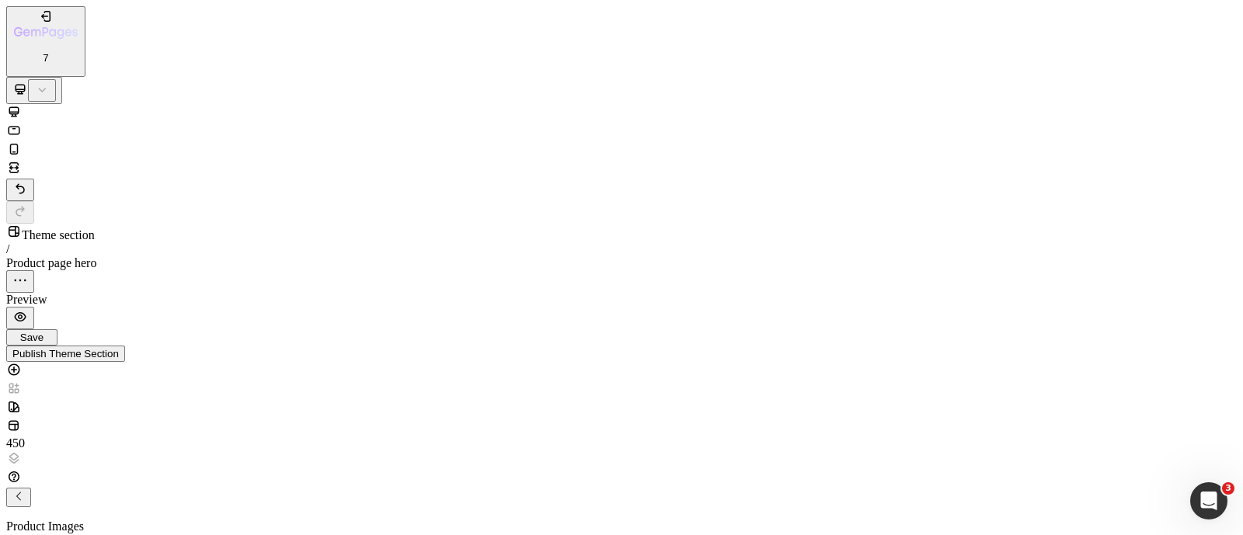
scroll to position [136, 0]
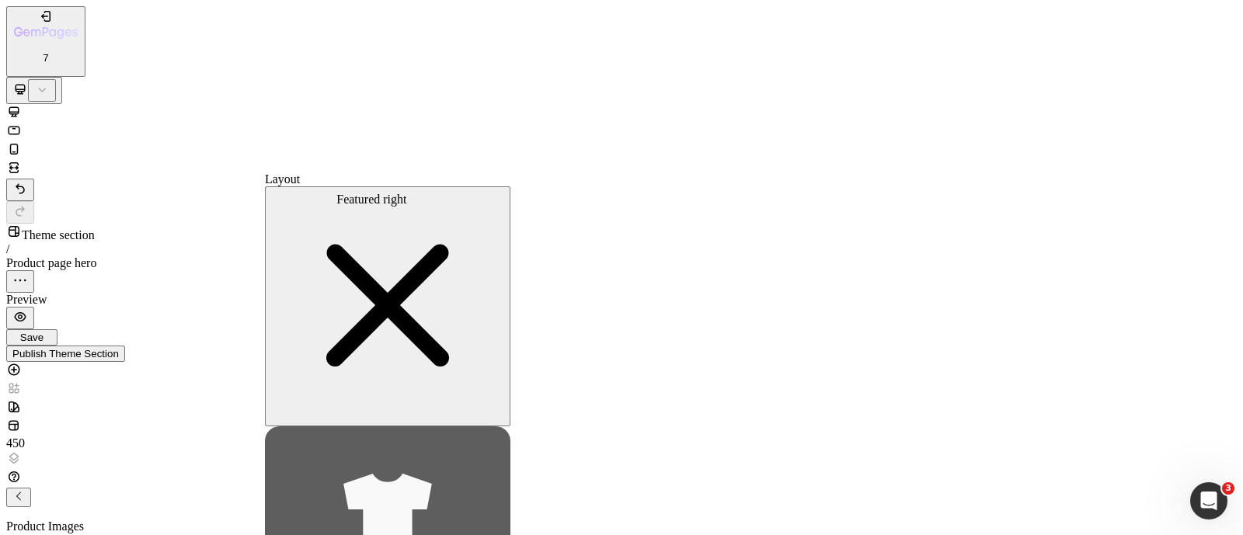
type input "20"
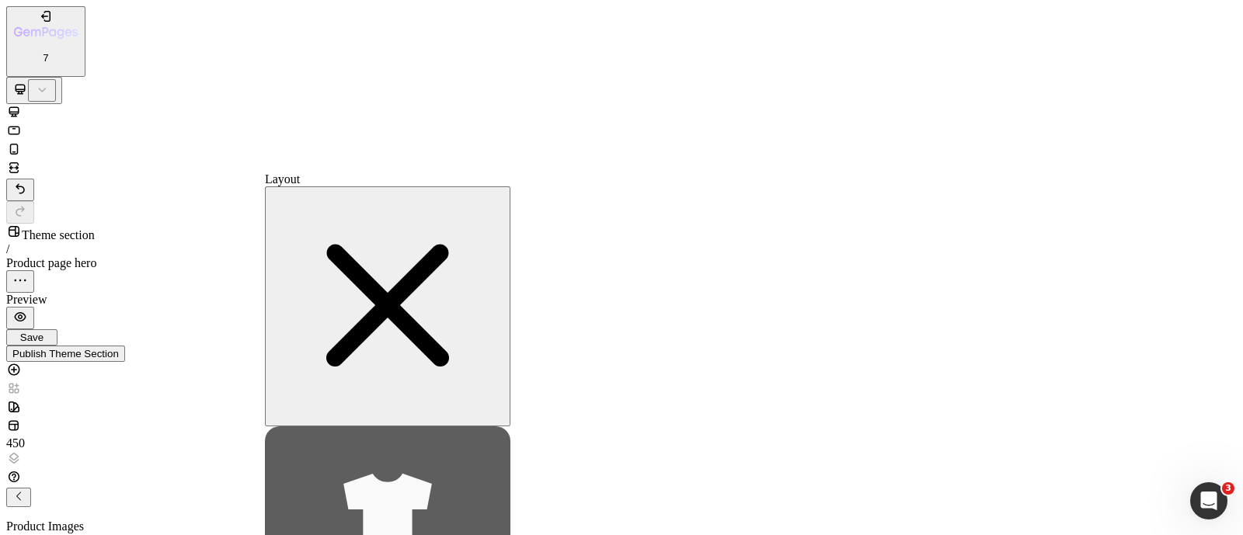
type input "100"
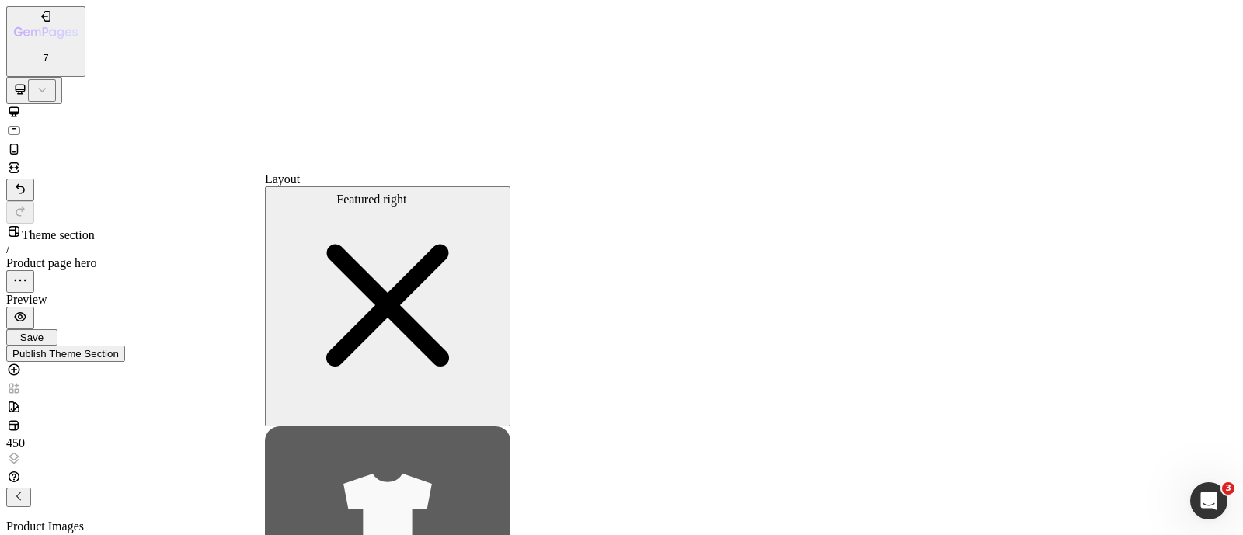
scroll to position [9, 0]
drag, startPoint x: 323, startPoint y: 489, endPoint x: 332, endPoint y: 488, distance: 8.6
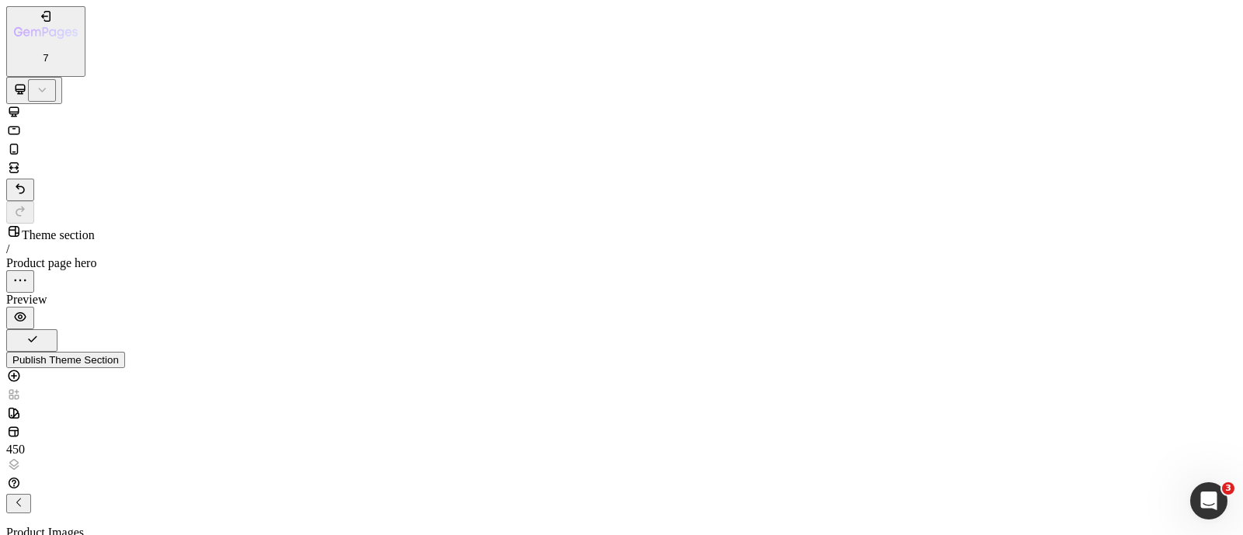
scroll to position [43, 0]
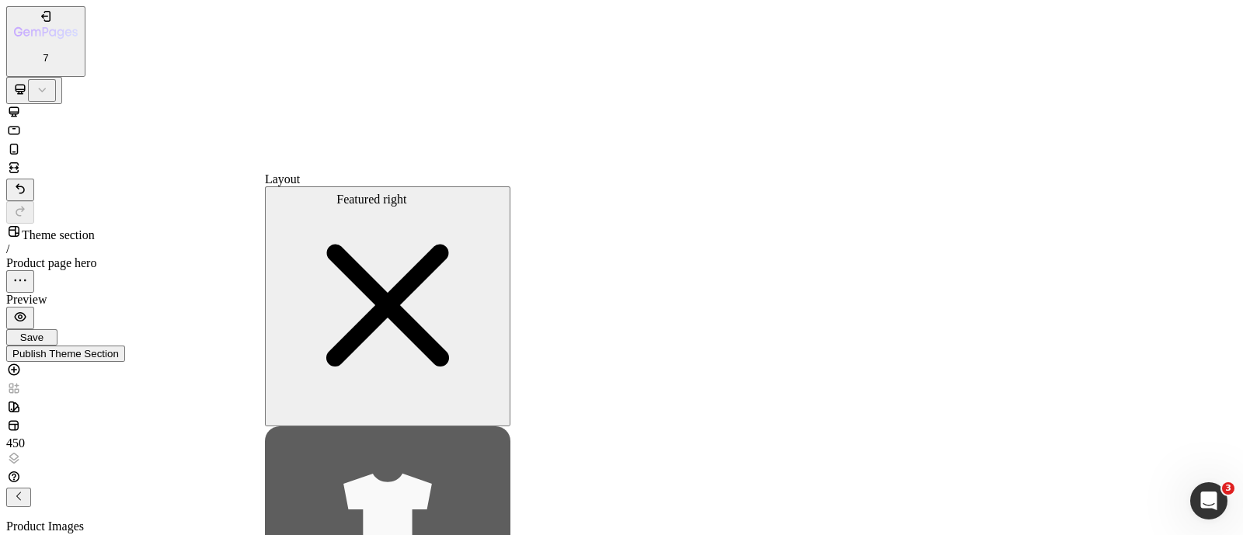
type input "100"
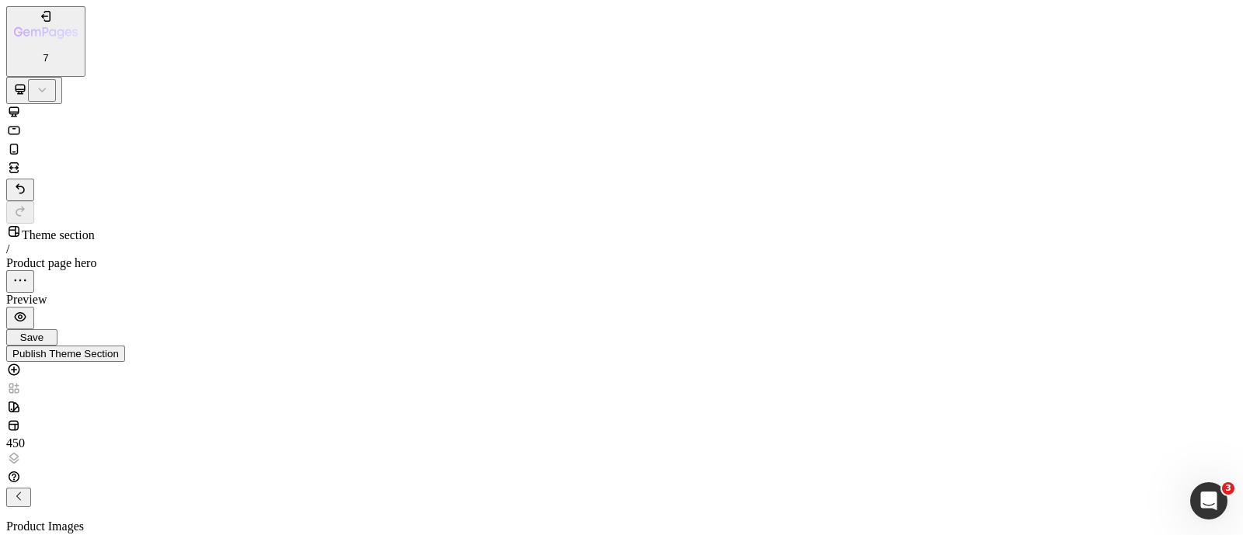
click at [51, 332] on div "Save" at bounding box center [31, 338] width 39 height 12
click at [119, 354] on div "Publish Theme Section" at bounding box center [65, 360] width 106 height 12
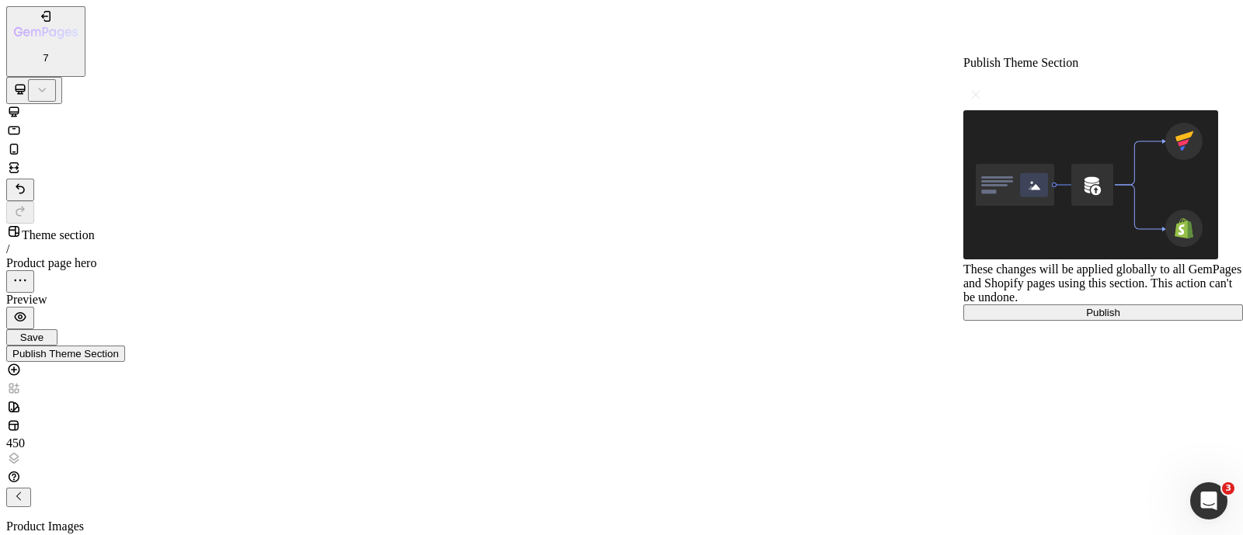
click at [1034, 321] on button "Publish" at bounding box center [1103, 313] width 280 height 16
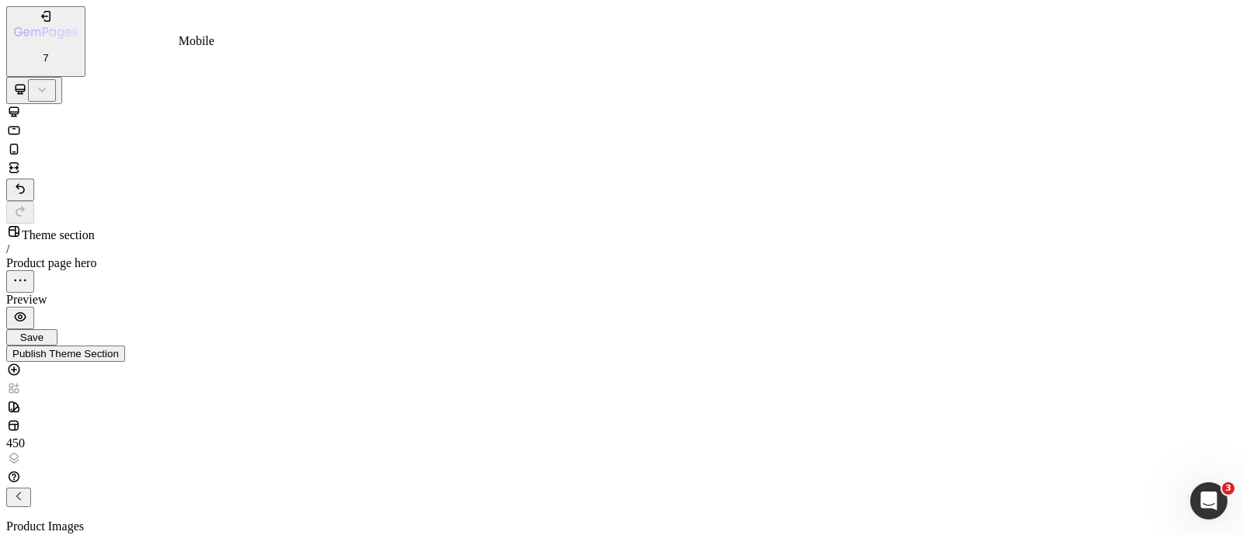
drag, startPoint x: 204, startPoint y: 20, endPoint x: 174, endPoint y: 32, distance: 32.5
click at [22, 141] on icon at bounding box center [14, 149] width 16 height 16
type input "8"
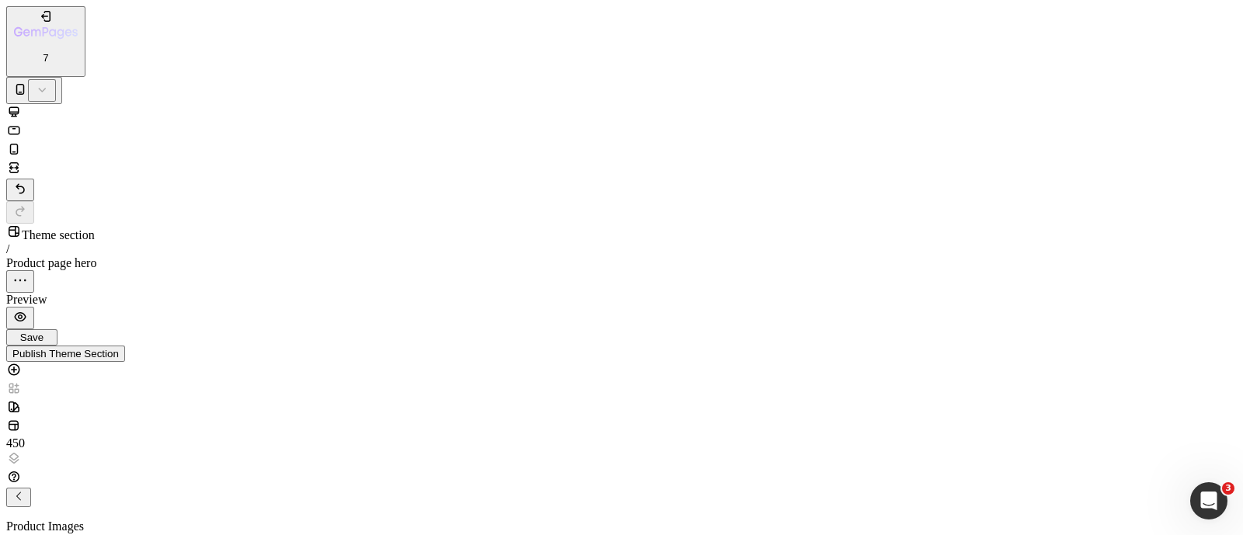
click at [22, 104] on icon at bounding box center [14, 112] width 16 height 16
type input "16"
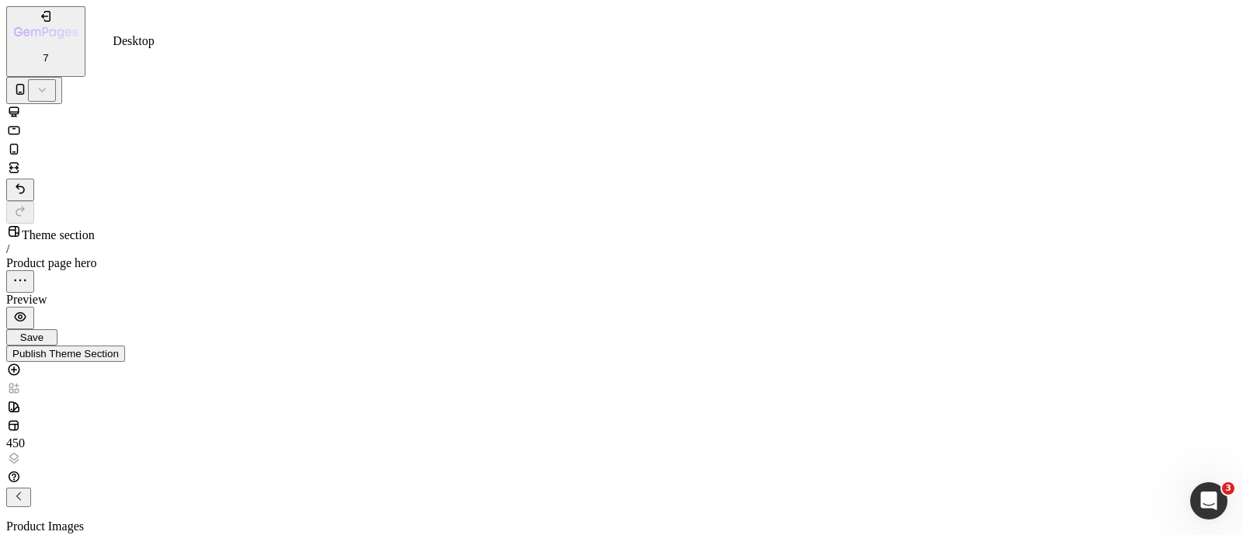
type input "16"
click at [28, 181] on icon "Undo/Redo" at bounding box center [20, 189] width 16 height 16
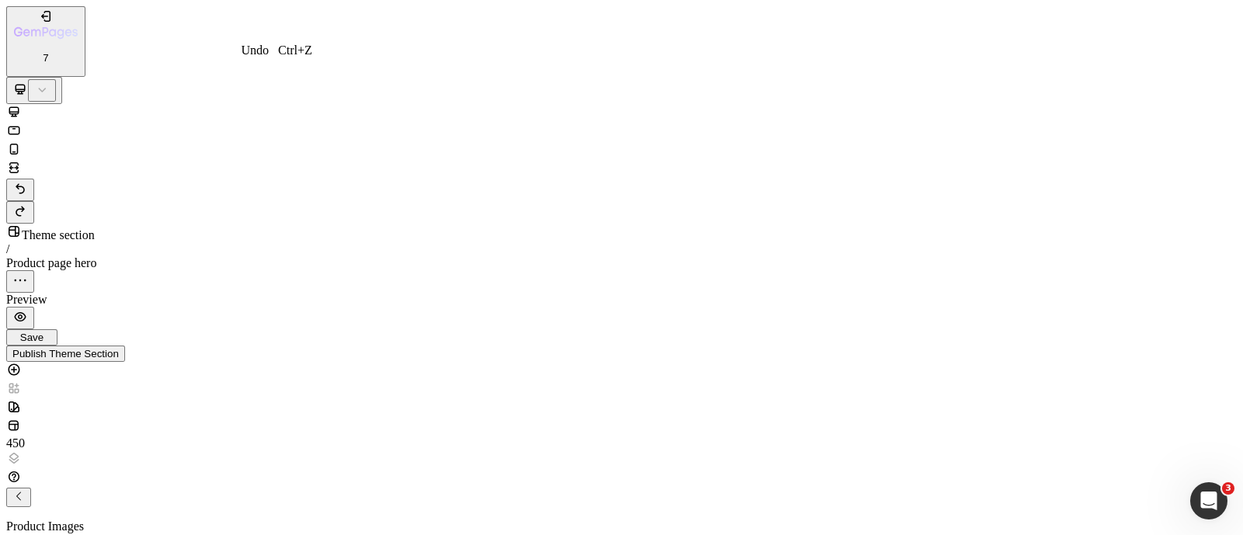
click at [28, 181] on icon "Undo/Redo" at bounding box center [20, 189] width 16 height 16
type input "100"
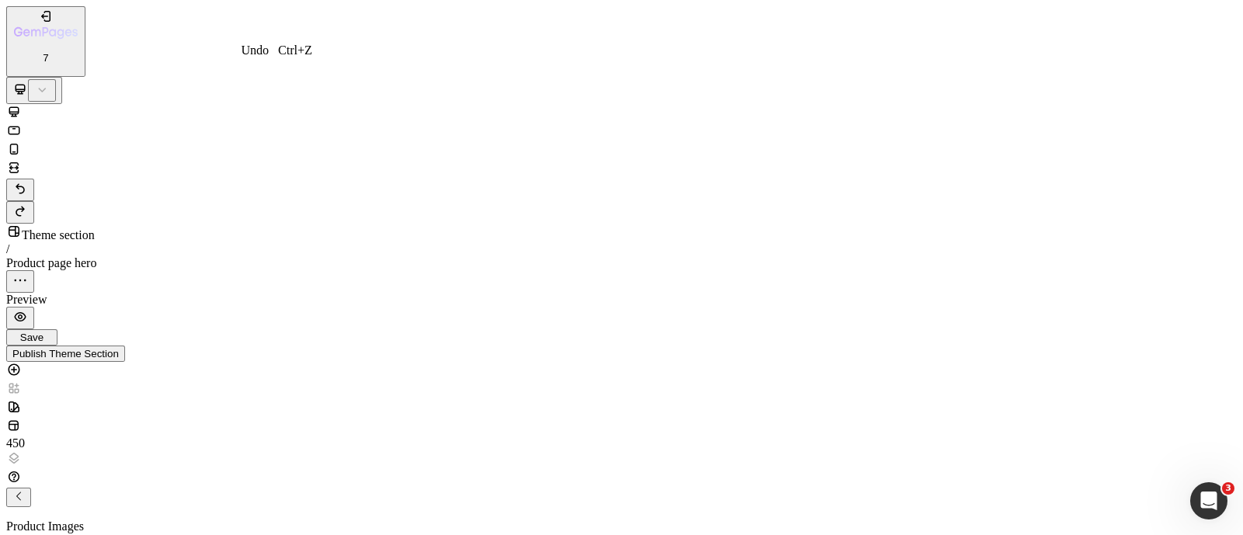
click at [28, 181] on icon "Undo/Redo" at bounding box center [20, 189] width 16 height 16
click at [24, 183] on icon "Undo/Redo" at bounding box center [20, 188] width 9 height 10
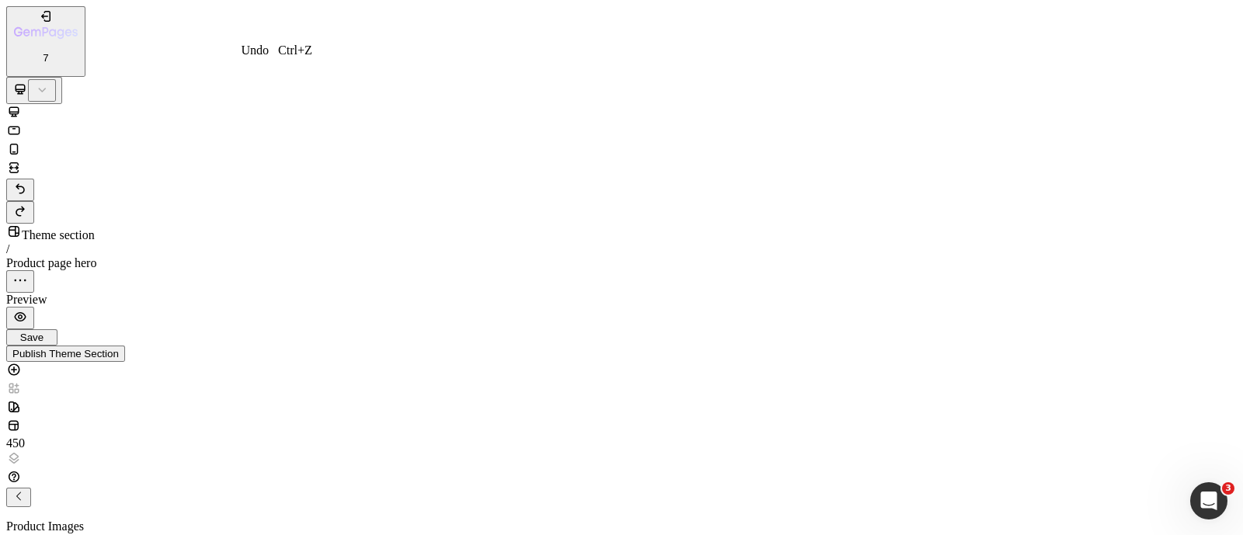
click at [28, 181] on icon "Undo/Redo" at bounding box center [20, 189] width 16 height 16
type input "20"
click at [28, 181] on icon "Undo/Redo" at bounding box center [20, 189] width 16 height 16
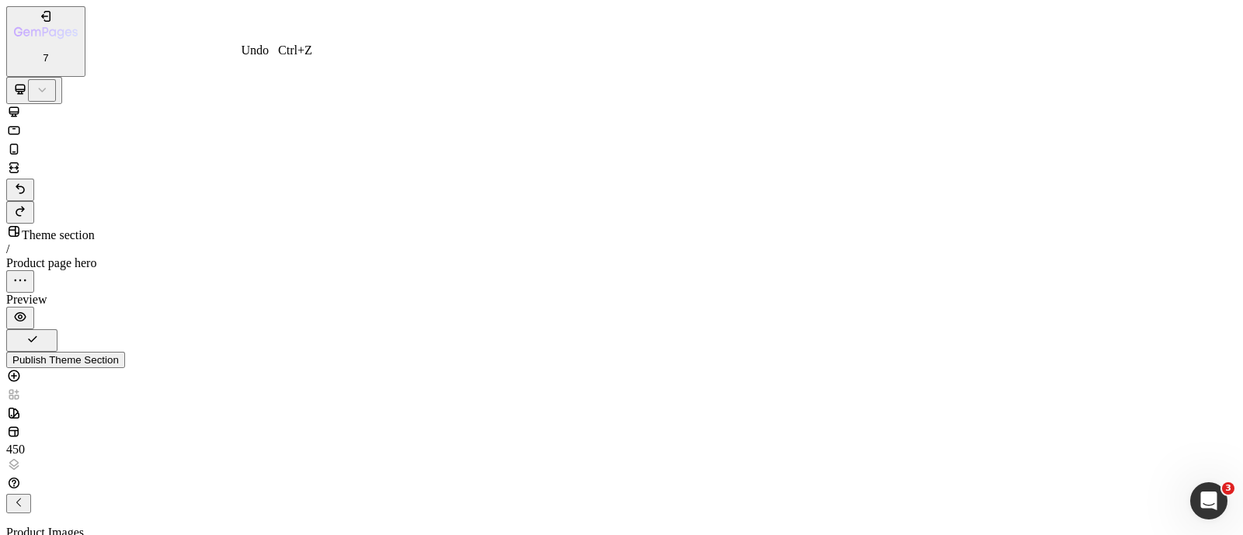
type input "100"
click at [28, 181] on icon "Undo/Redo" at bounding box center [20, 189] width 16 height 16
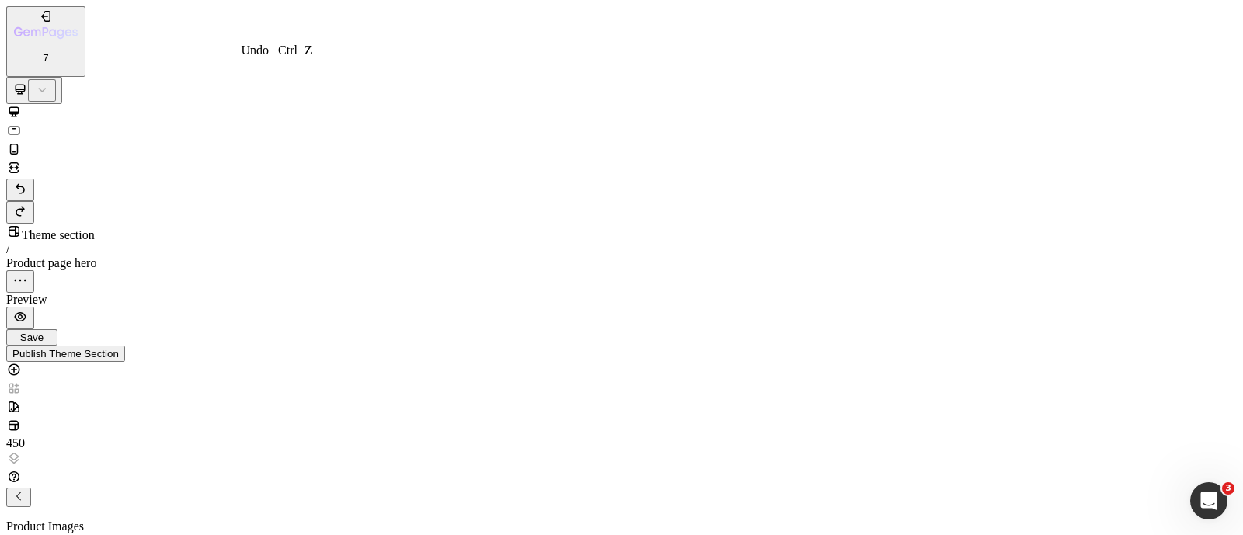
click at [28, 181] on icon "Undo/Redo" at bounding box center [20, 189] width 16 height 16
type input "20"
click at [28, 181] on icon "Undo/Redo" at bounding box center [20, 189] width 16 height 16
click at [34, 179] on button "Undo/Redo" at bounding box center [20, 190] width 28 height 23
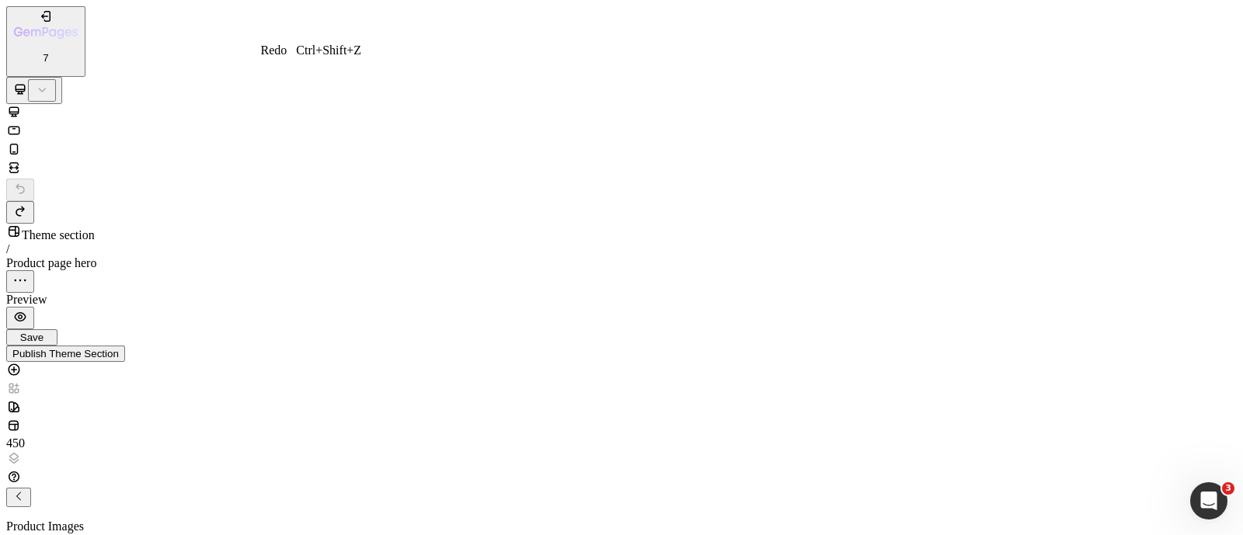
click at [34, 201] on button "Undo/Redo" at bounding box center [20, 212] width 28 height 23
click at [119, 348] on div "Publish Theme Section" at bounding box center [65, 354] width 106 height 12
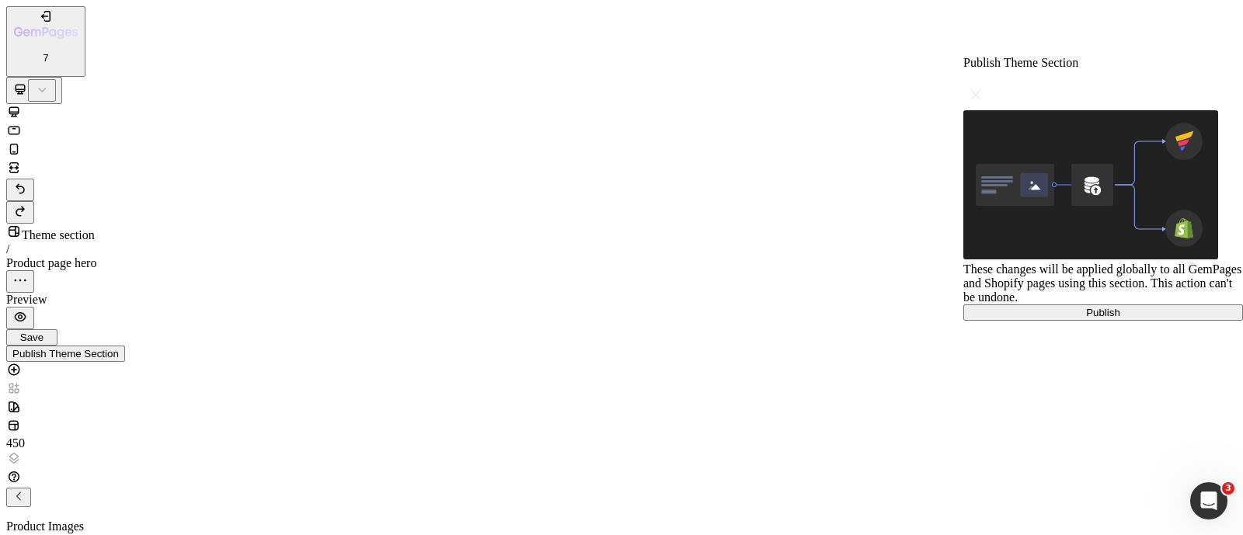
click at [1034, 321] on button "Publish" at bounding box center [1103, 313] width 280 height 16
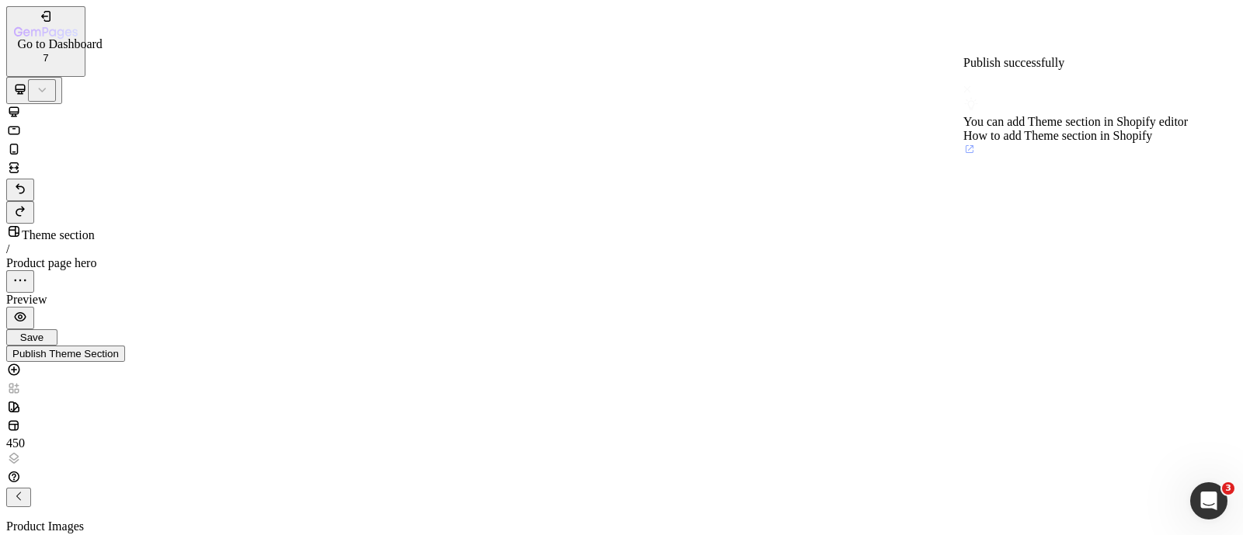
click at [46, 26] on icon "button" at bounding box center [46, 32] width 64 height 13
